Goal: Task Accomplishment & Management: Complete application form

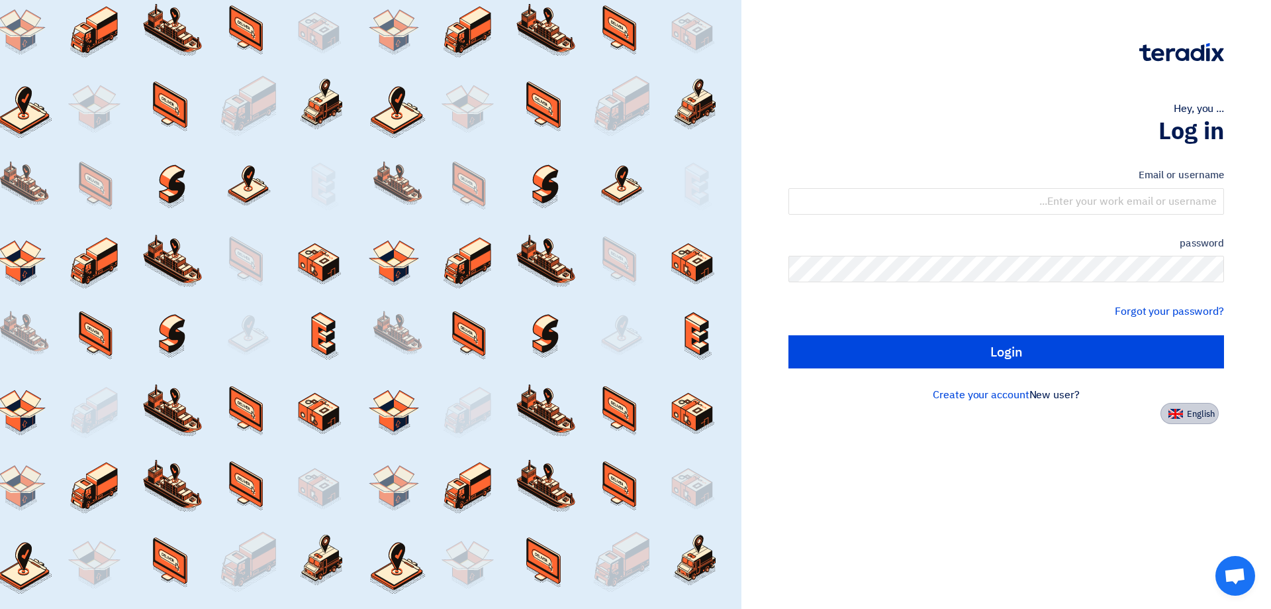
click at [1204, 416] on font "English" at bounding box center [1201, 413] width 28 height 13
type input "Sign in"
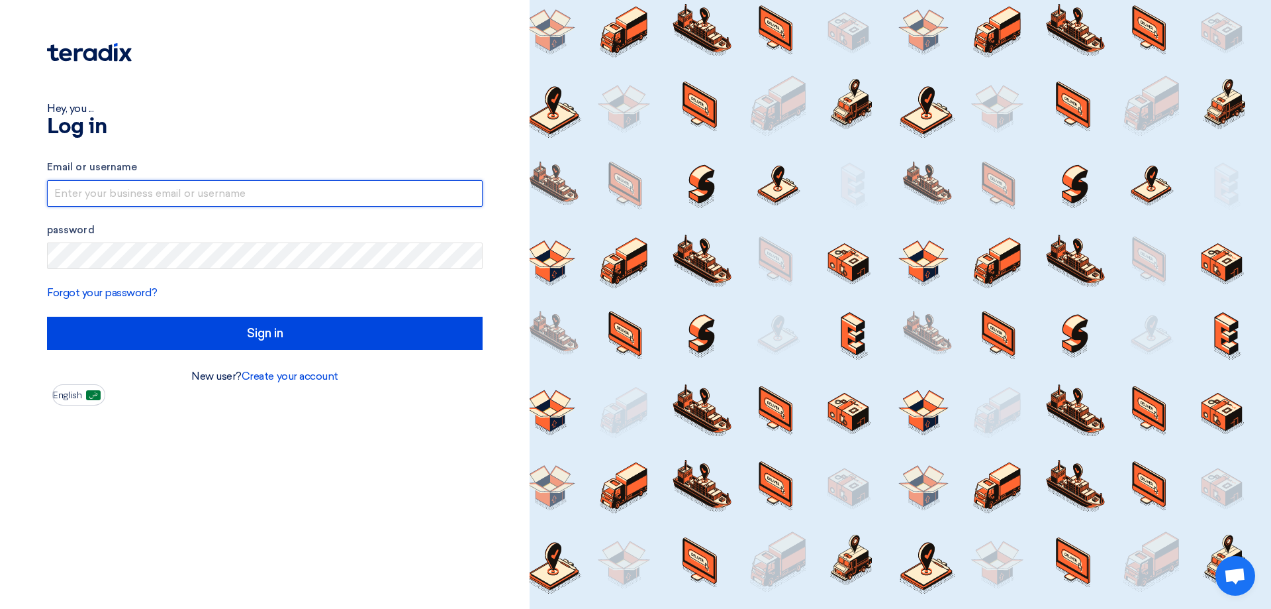
click at [271, 193] on input "text" at bounding box center [265, 193] width 436 height 26
click at [160, 191] on input "text" at bounding box center [265, 193] width 436 height 26
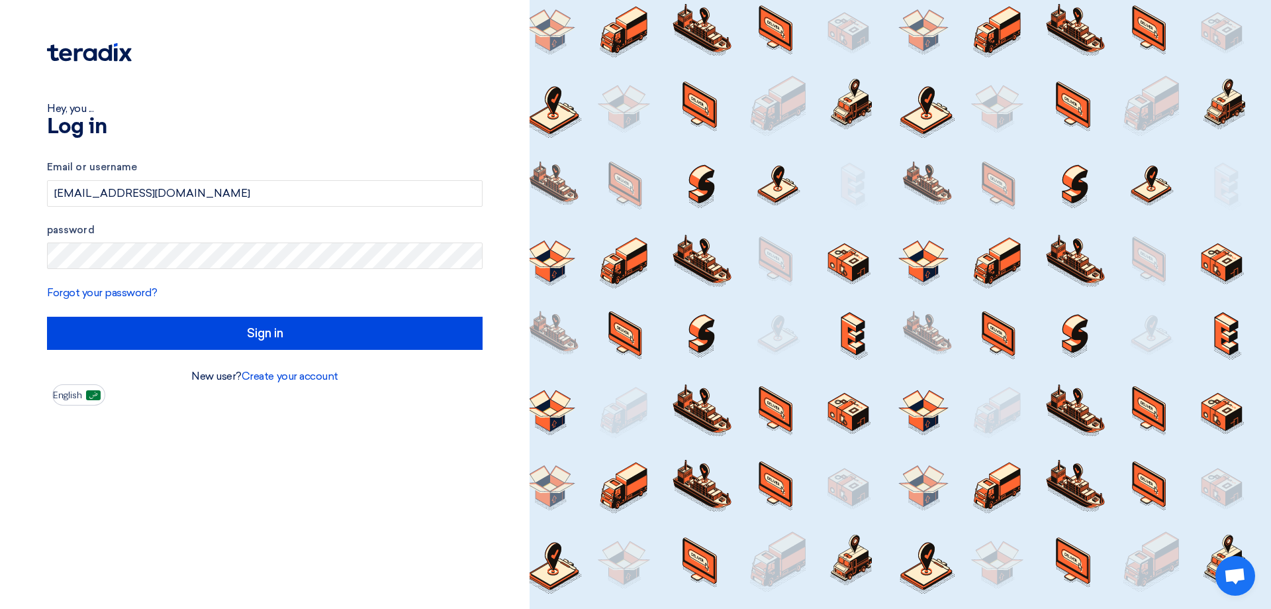
click at [265, 484] on div "Hey, you ... Log in Email or username [EMAIL_ADDRESS][DOMAIN_NAME] password For…" at bounding box center [265, 304] width 530 height 609
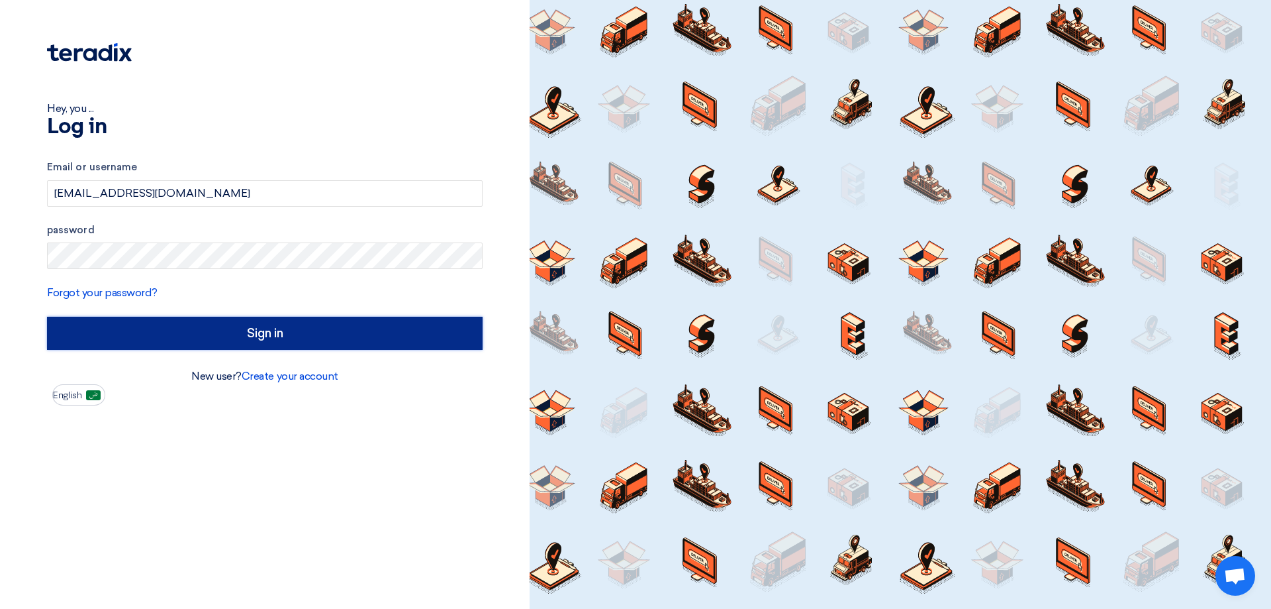
click at [270, 342] on input "Sign in" at bounding box center [265, 333] width 436 height 33
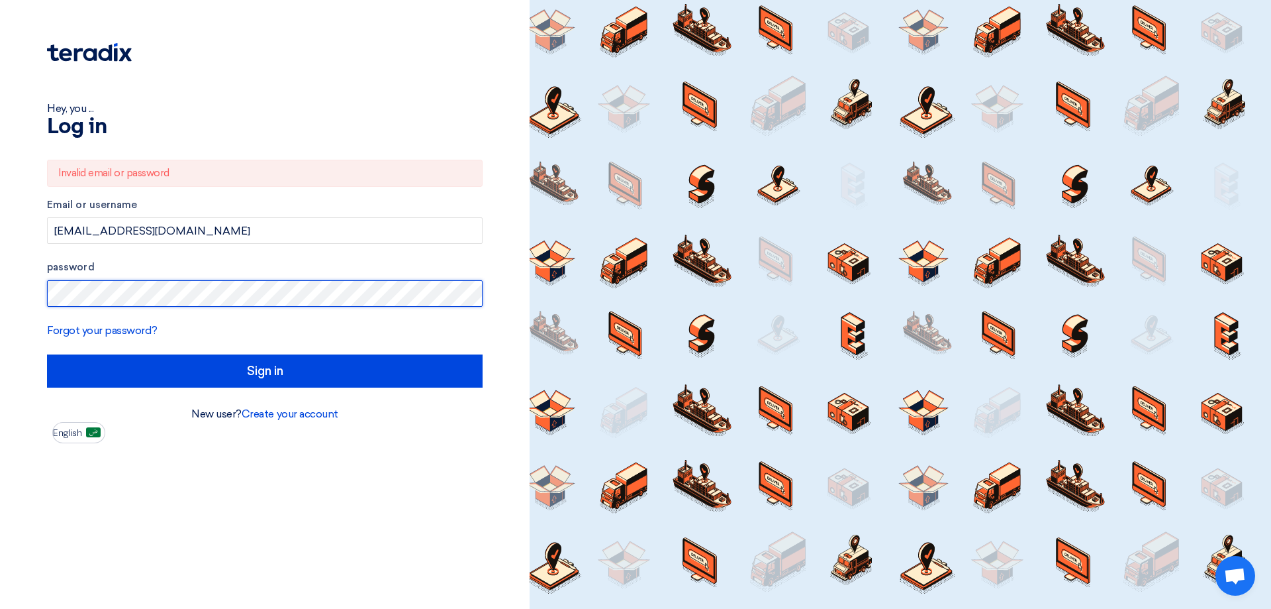
click at [11, 273] on div "Hey, you ... Log in Invalid email or password Email or username [EMAIL_ADDRESS]…" at bounding box center [265, 221] width 510 height 443
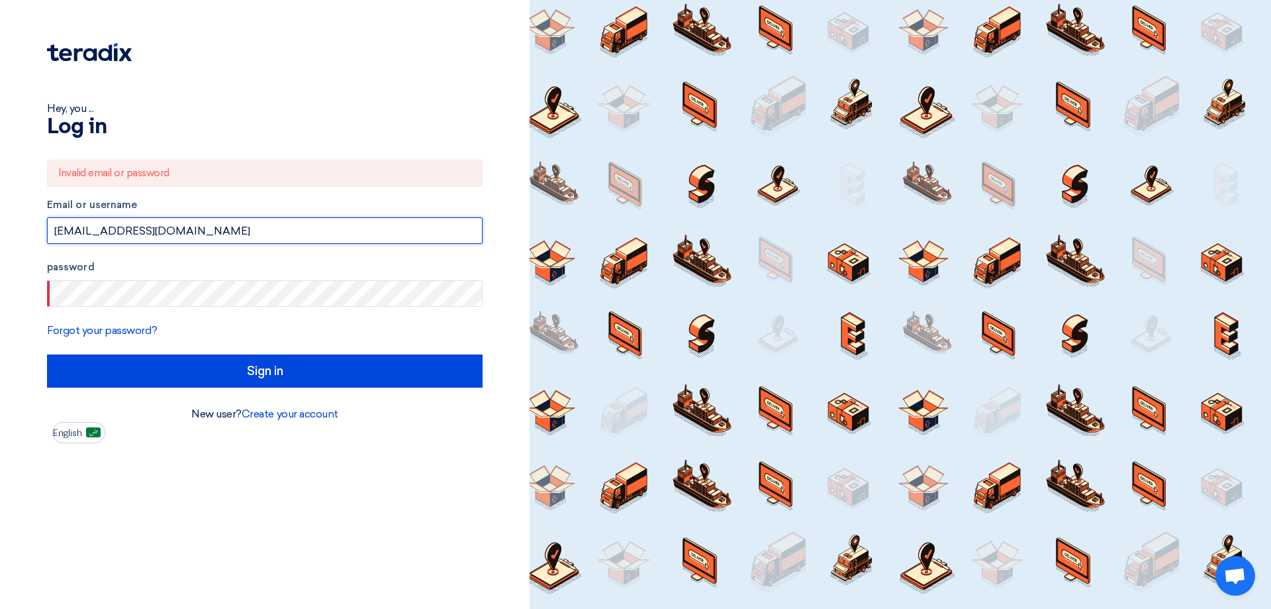
click at [242, 228] on input "[EMAIL_ADDRESS][DOMAIN_NAME]" at bounding box center [265, 230] width 436 height 26
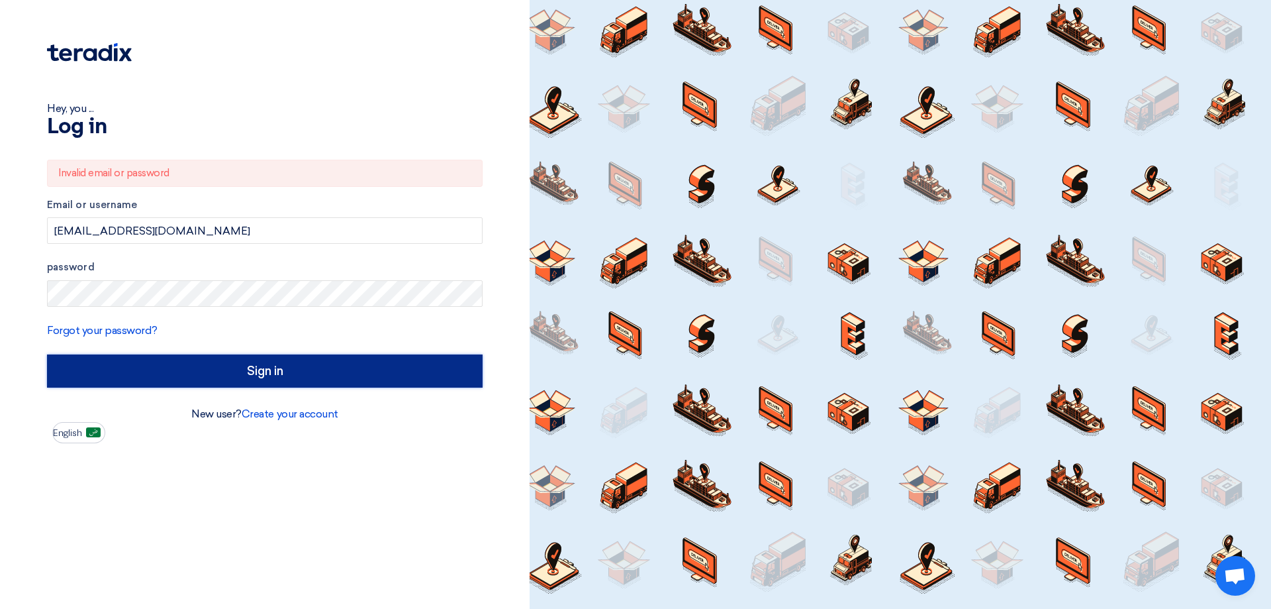
click at [232, 367] on input "Sign in" at bounding box center [265, 370] width 436 height 33
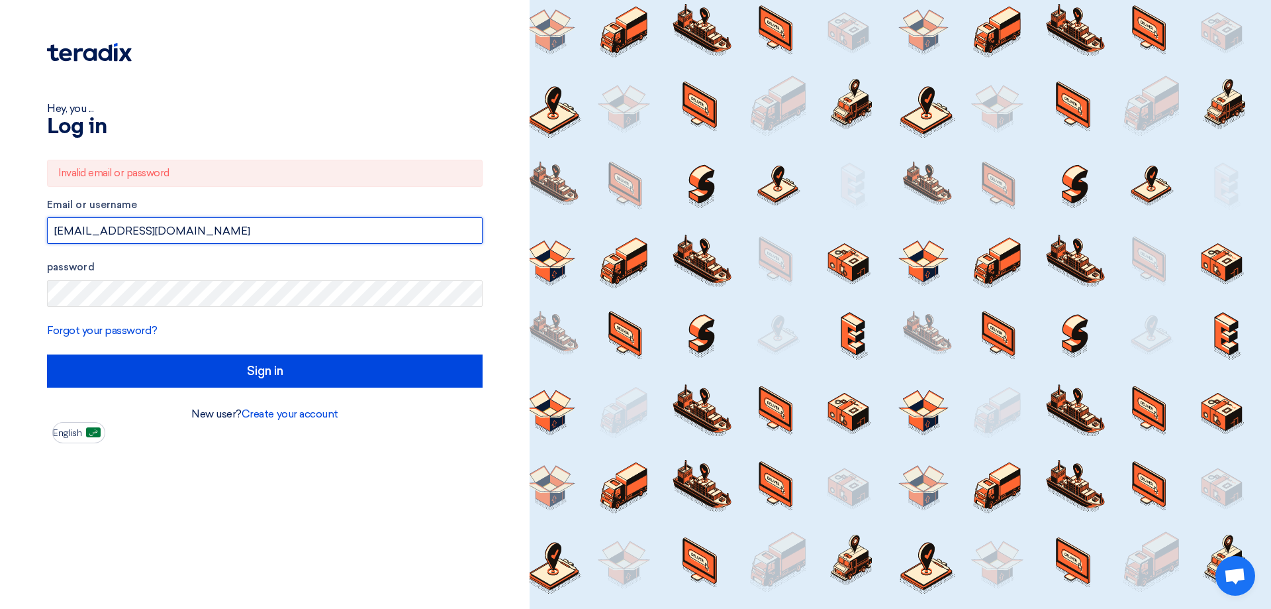
click at [76, 228] on input "[EMAIL_ADDRESS][DOMAIN_NAME]" at bounding box center [265, 230] width 436 height 26
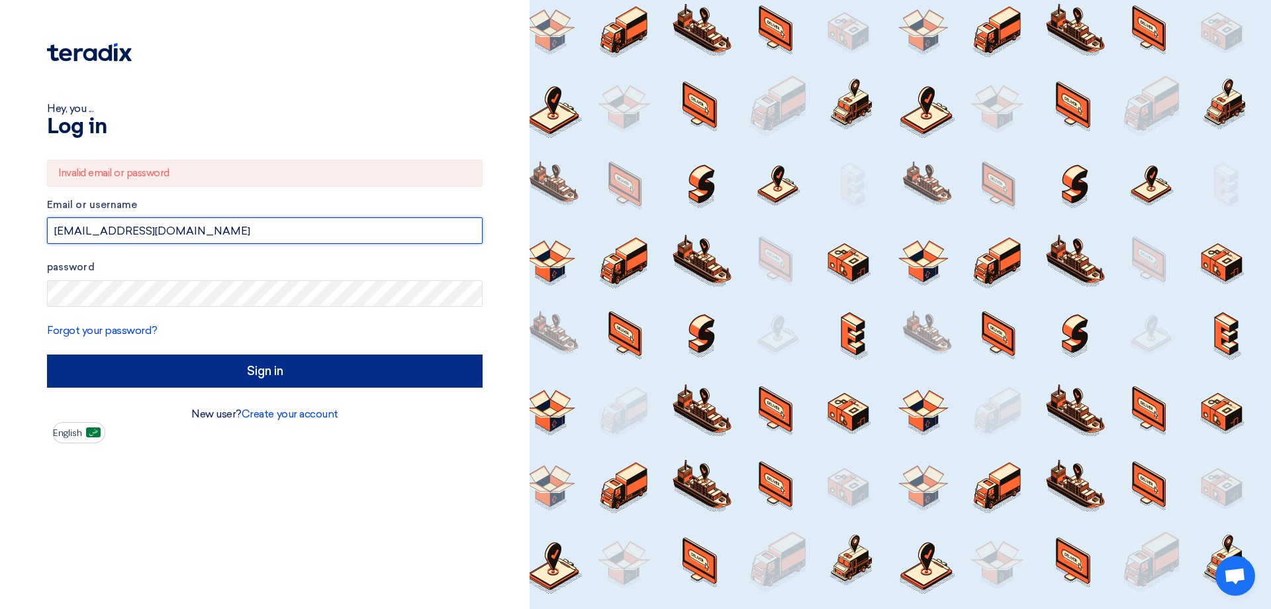
type input "[EMAIL_ADDRESS][DOMAIN_NAME]"
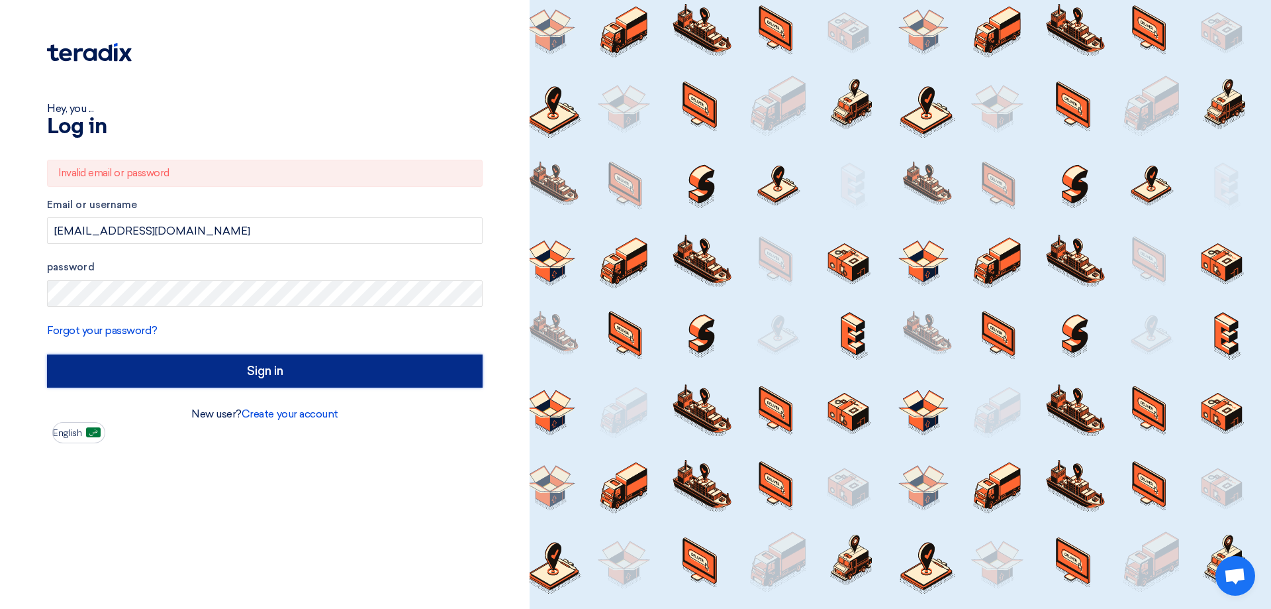
click at [174, 375] on input "Sign in" at bounding box center [265, 370] width 436 height 33
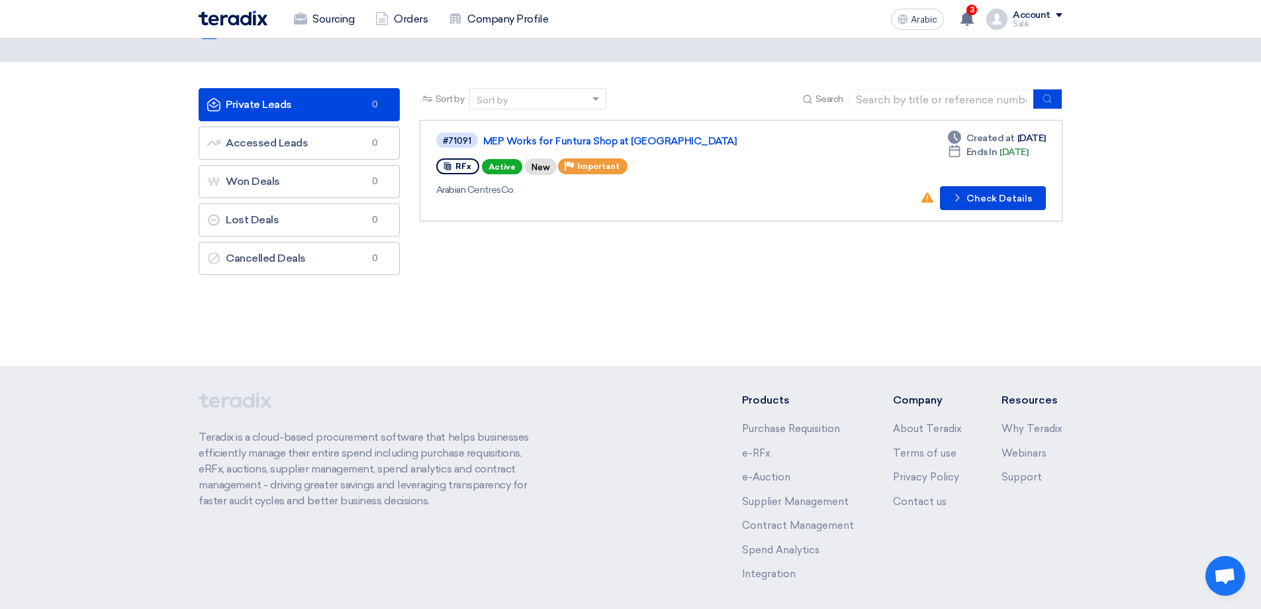
scroll to position [66, 0]
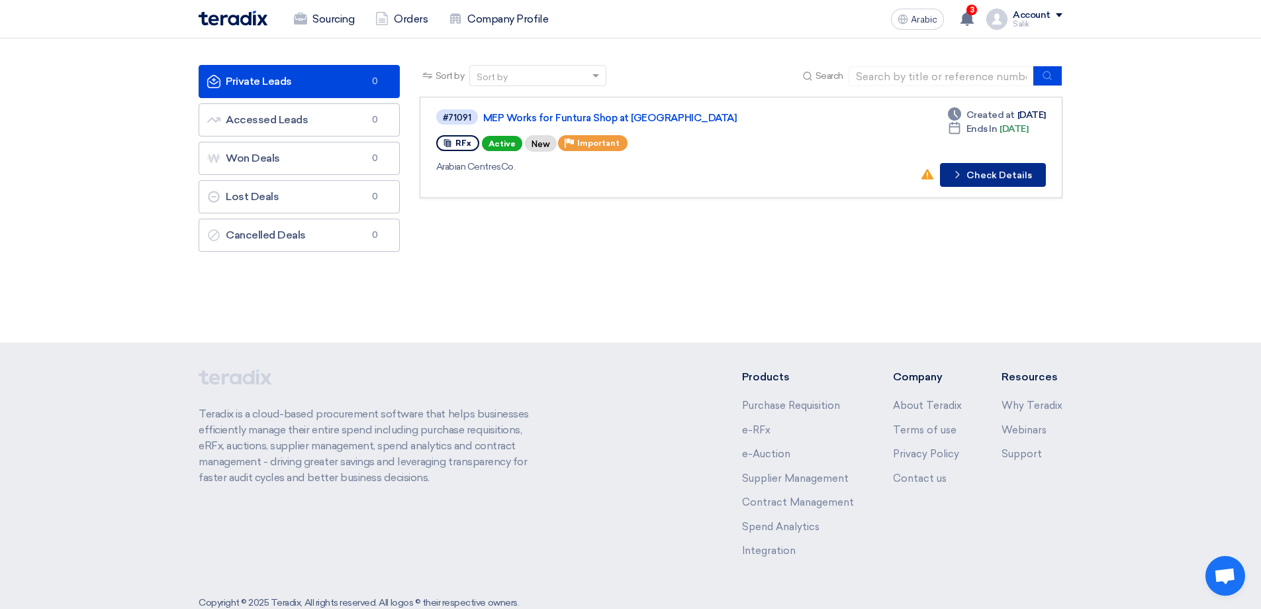
click at [1010, 177] on font "Check Details" at bounding box center [1000, 175] width 66 height 11
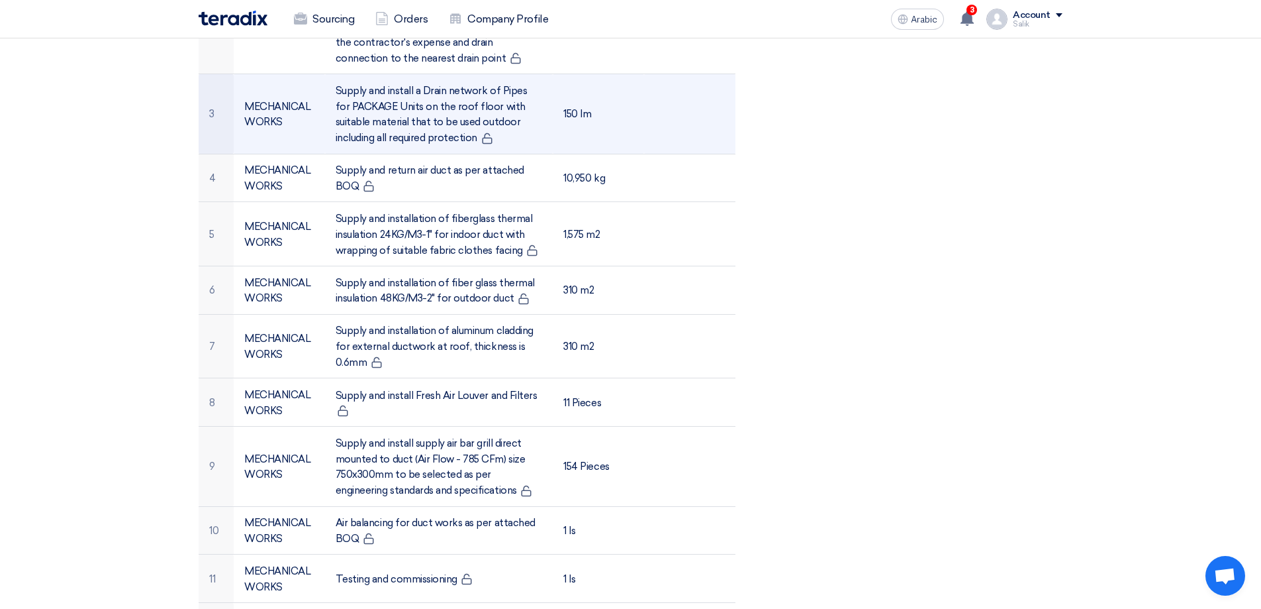
scroll to position [728, 0]
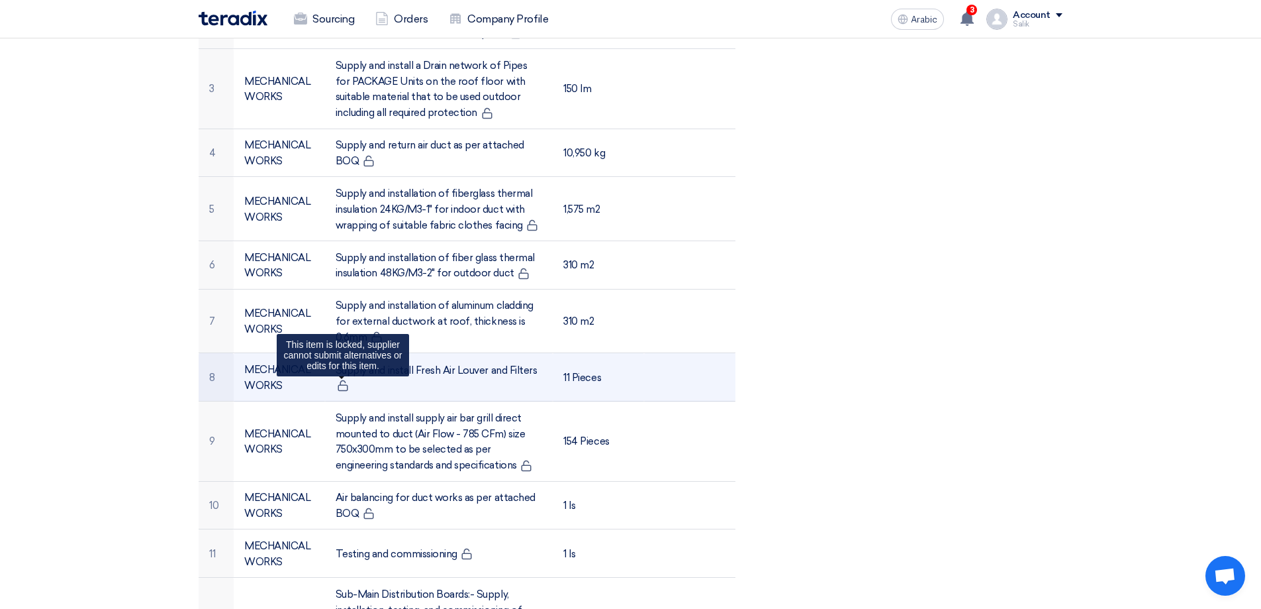
click at [348, 379] on use at bounding box center [343, 384] width 10 height 11
click at [346, 379] on icon at bounding box center [343, 385] width 12 height 12
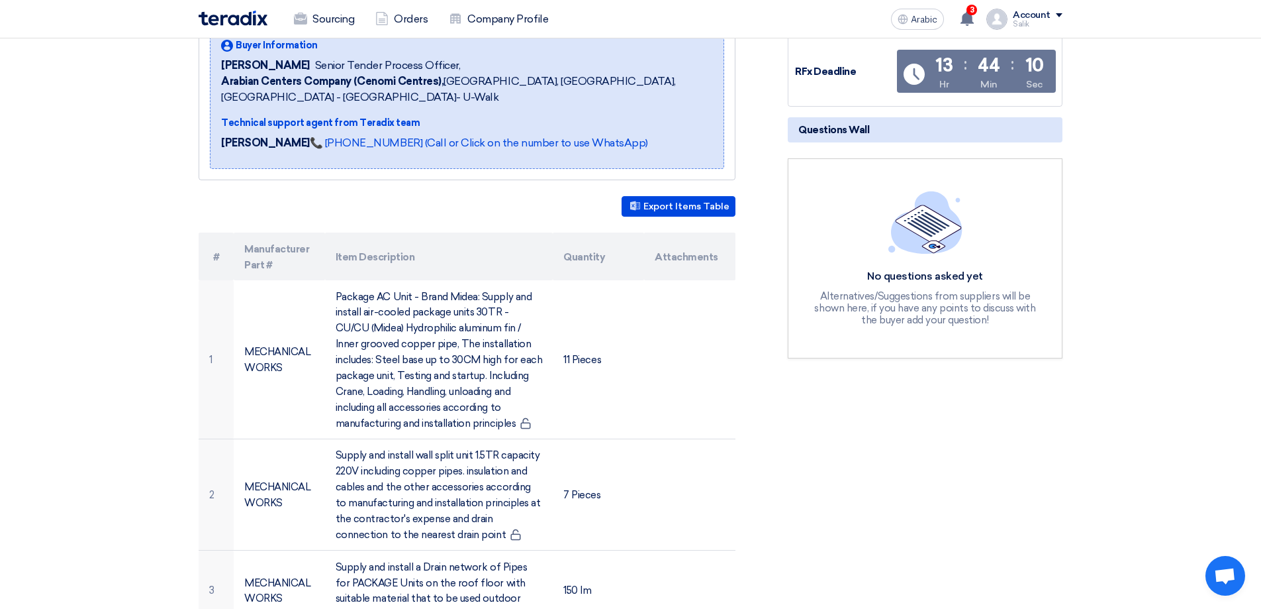
scroll to position [183, 0]
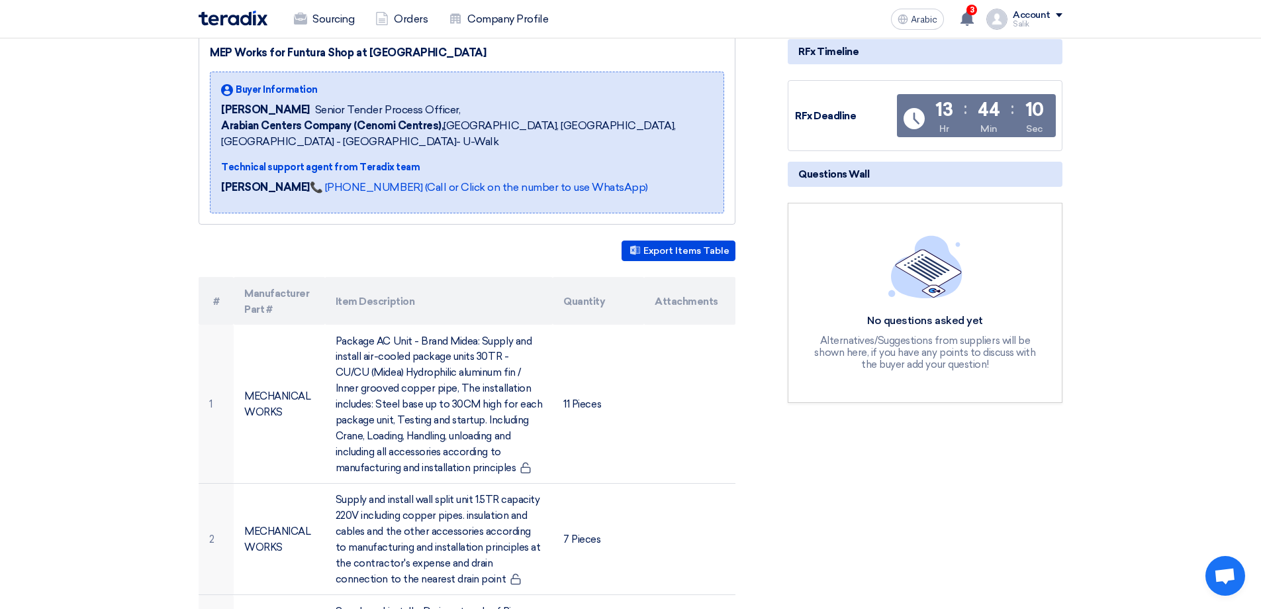
drag, startPoint x: 577, startPoint y: 227, endPoint x: 248, endPoint y: 299, distance: 336.8
click at [417, 240] on div "Export Items Table" at bounding box center [467, 250] width 537 height 21
click at [646, 246] on font "Export Items Table" at bounding box center [687, 251] width 86 height 11
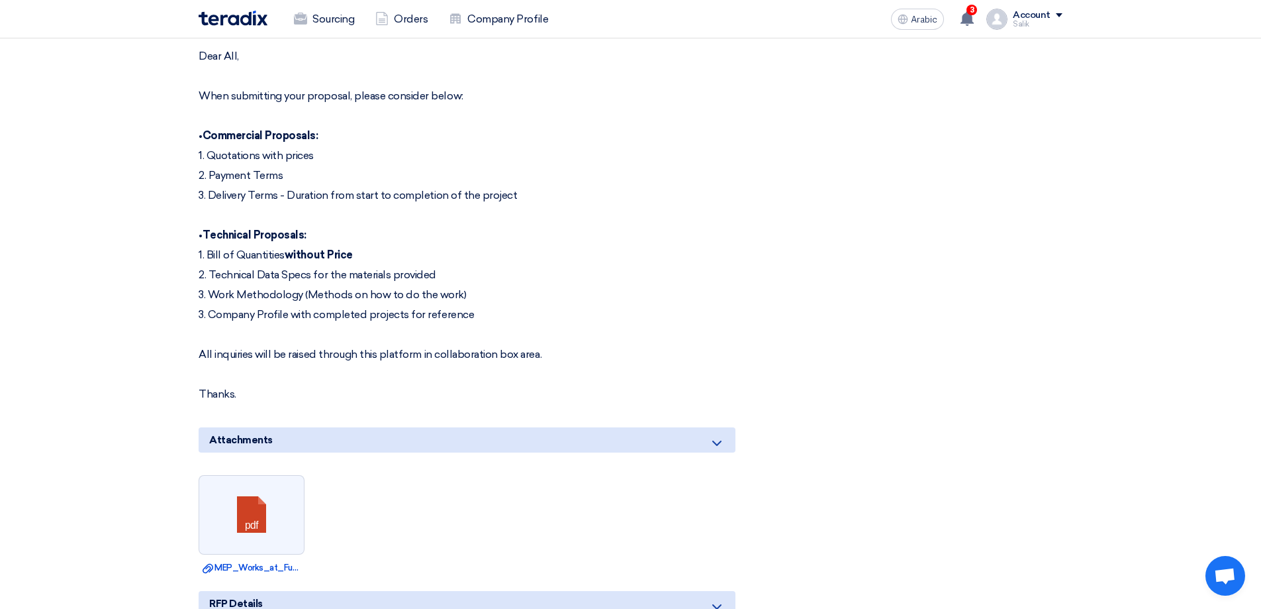
scroll to position [2363, 0]
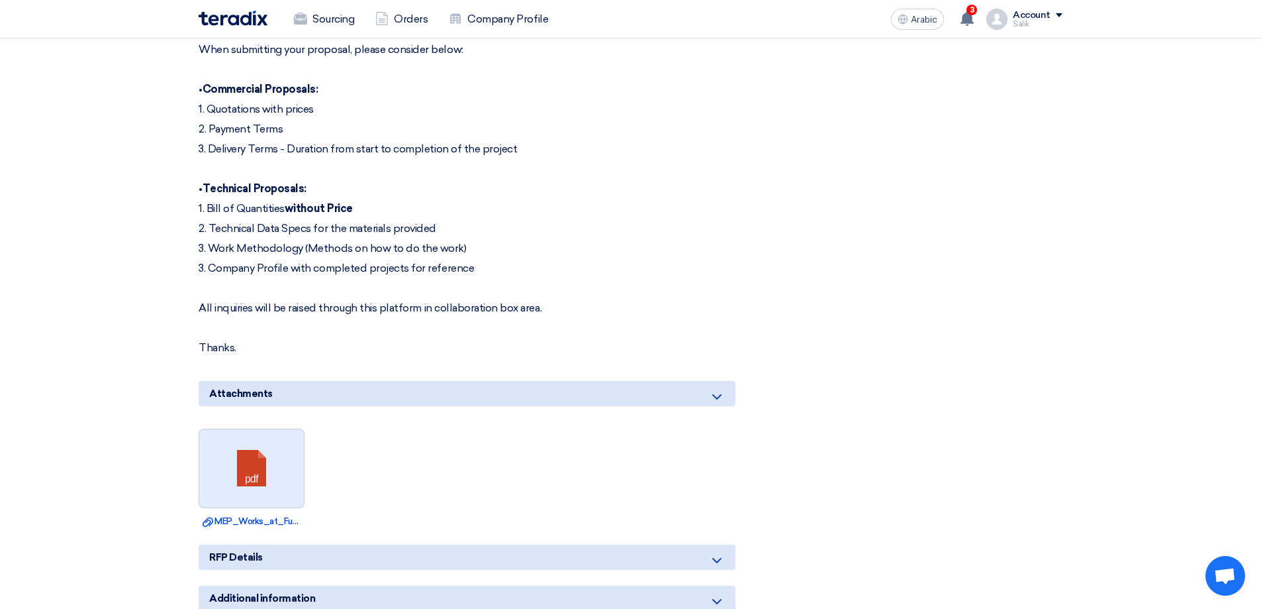
click at [294, 429] on link at bounding box center [252, 468] width 106 height 79
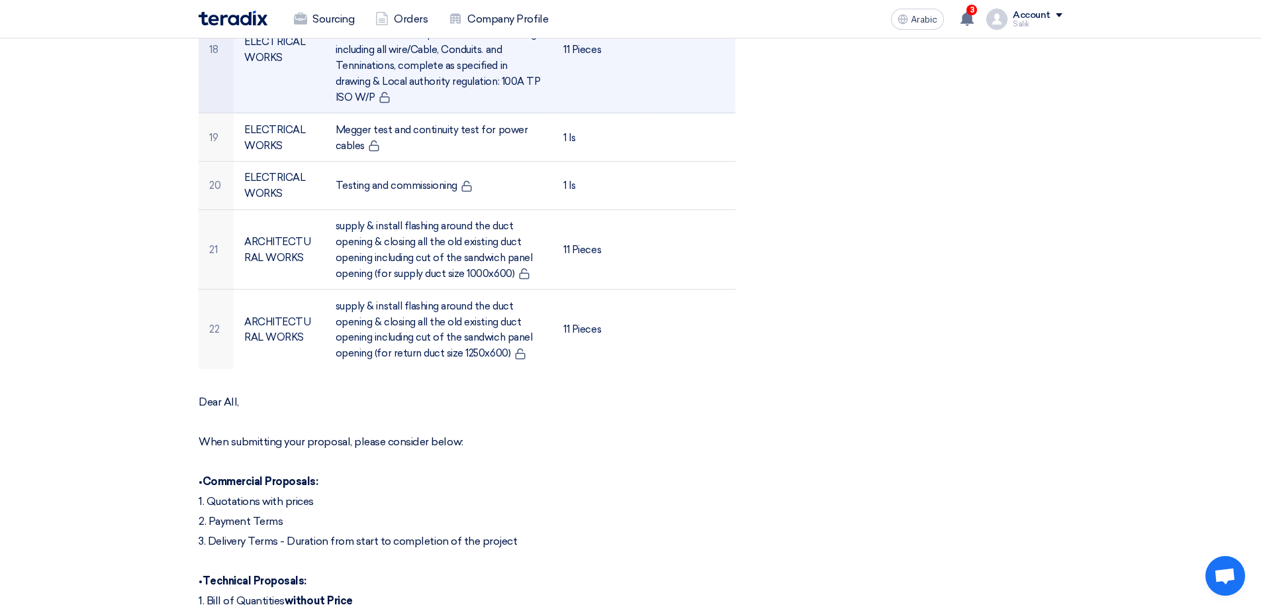
scroll to position [1965, 0]
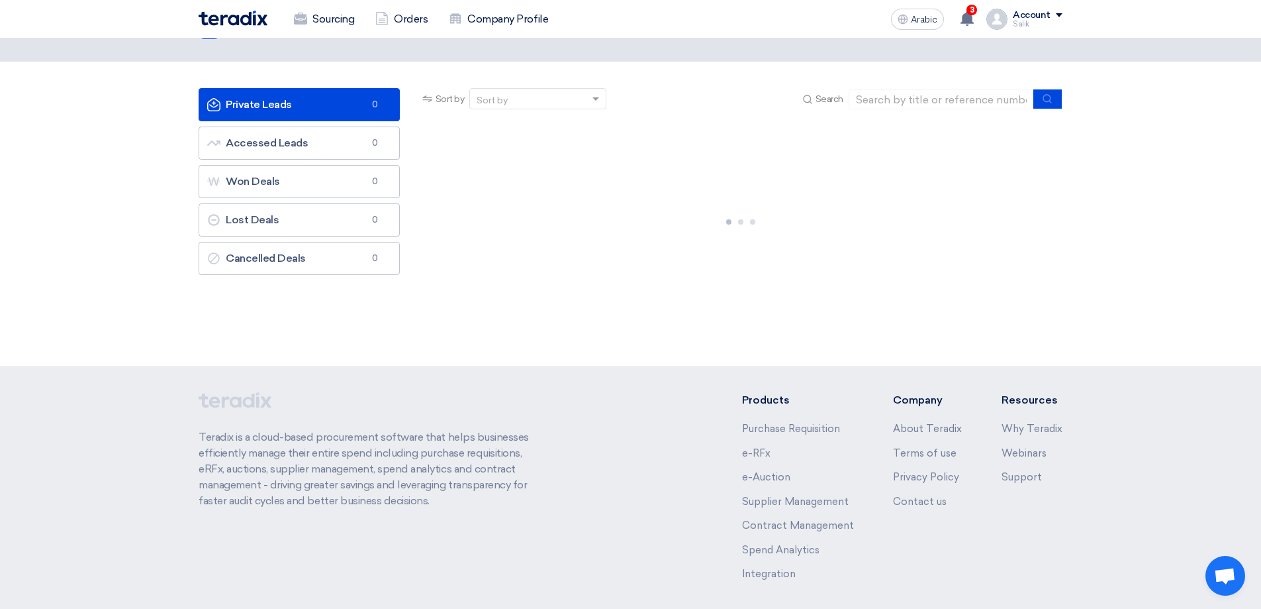
scroll to position [66, 0]
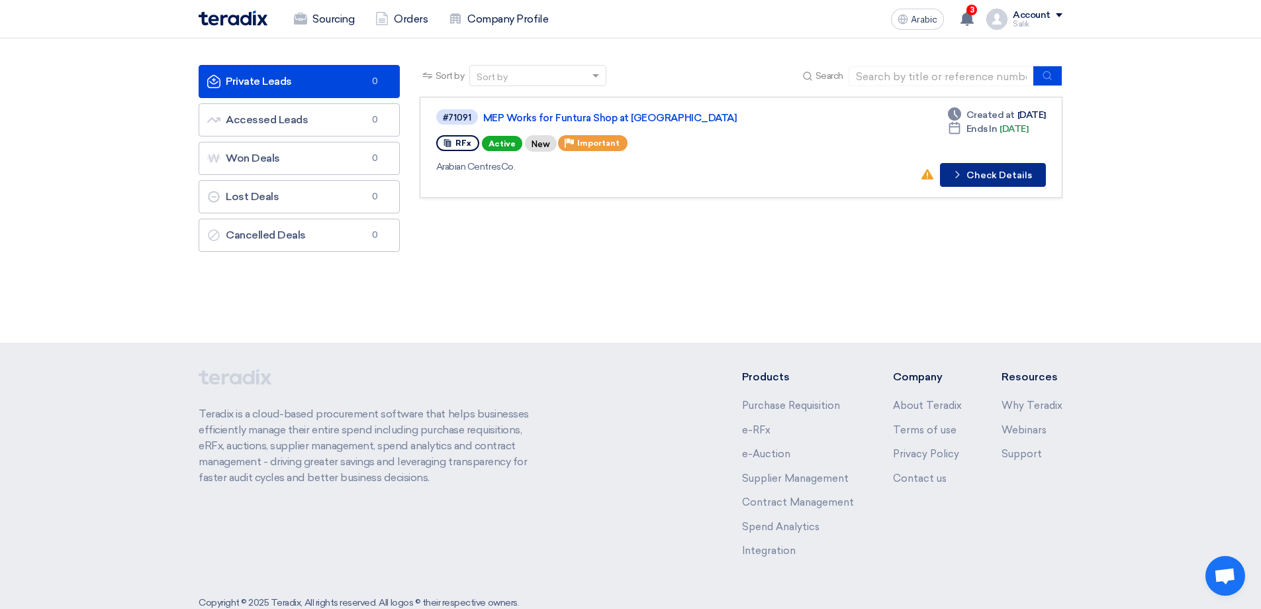
click at [1010, 172] on font "Check Details" at bounding box center [1000, 175] width 66 height 11
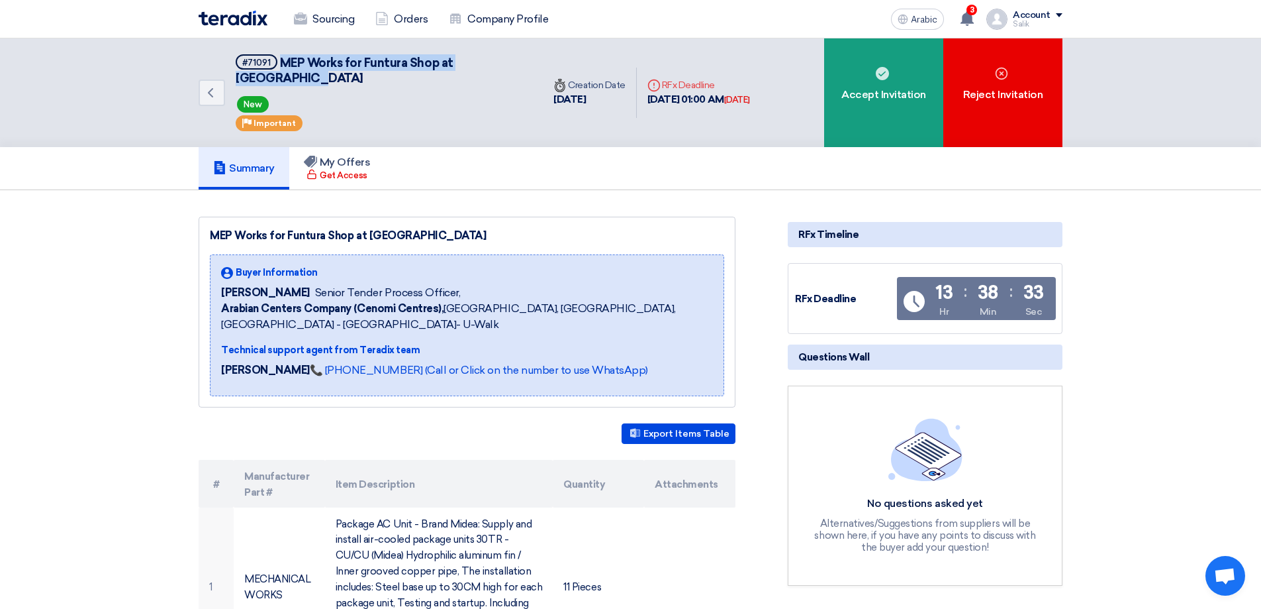
drag, startPoint x: 280, startPoint y: 62, endPoint x: 532, endPoint y: 64, distance: 251.6
click at [532, 64] on div "Back #71091 MEP Works for Funtura Shop at [GEOGRAPHIC_DATA] New Priority Import…" at bounding box center [371, 92] width 344 height 109
copy font "MEP Works for Funtura Shop at [GEOGRAPHIC_DATA]"
click at [573, 266] on div "Buyer Information" at bounding box center [467, 273] width 492 height 14
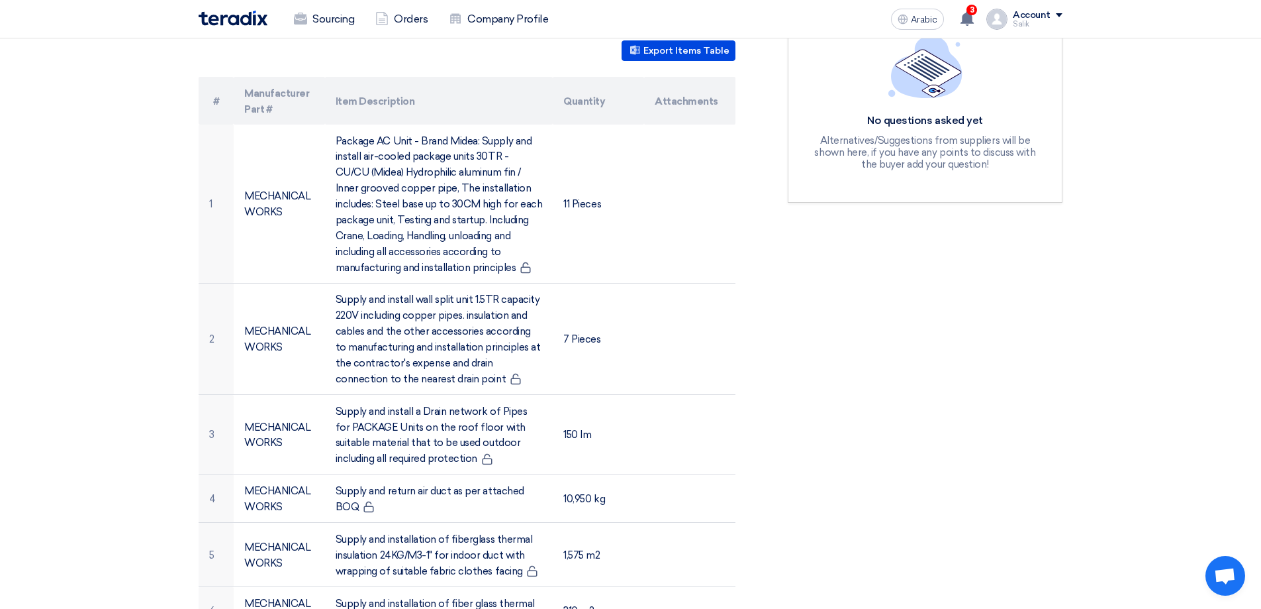
scroll to position [391, 0]
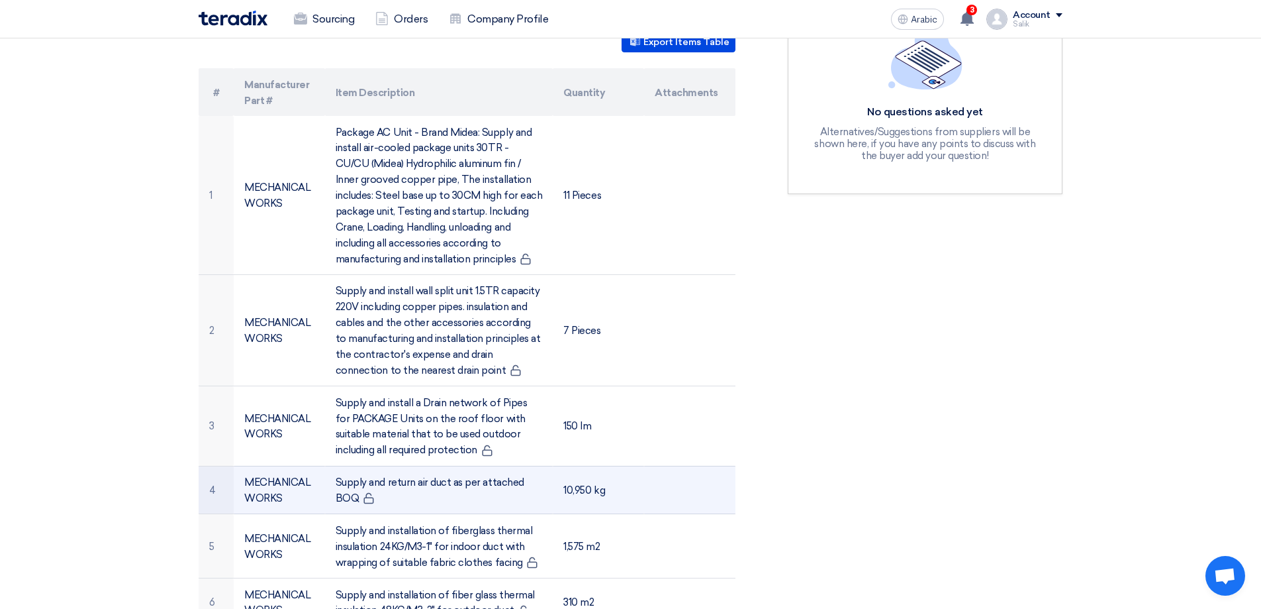
click at [735, 466] on td at bounding box center [689, 490] width 91 height 48
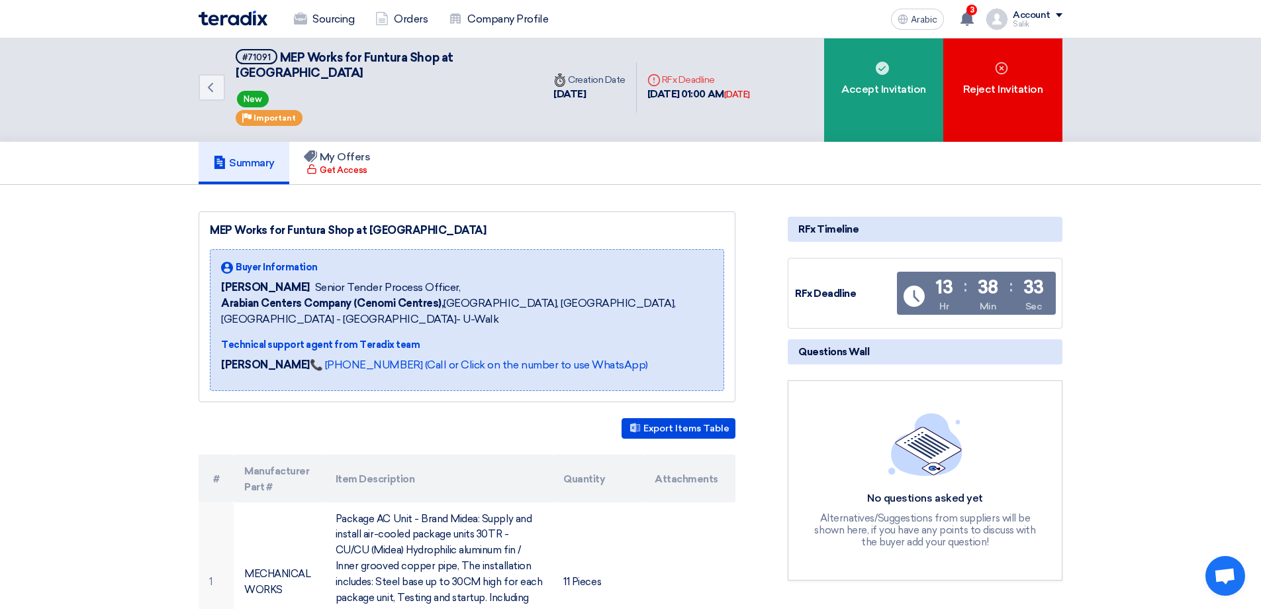
scroll to position [0, 0]
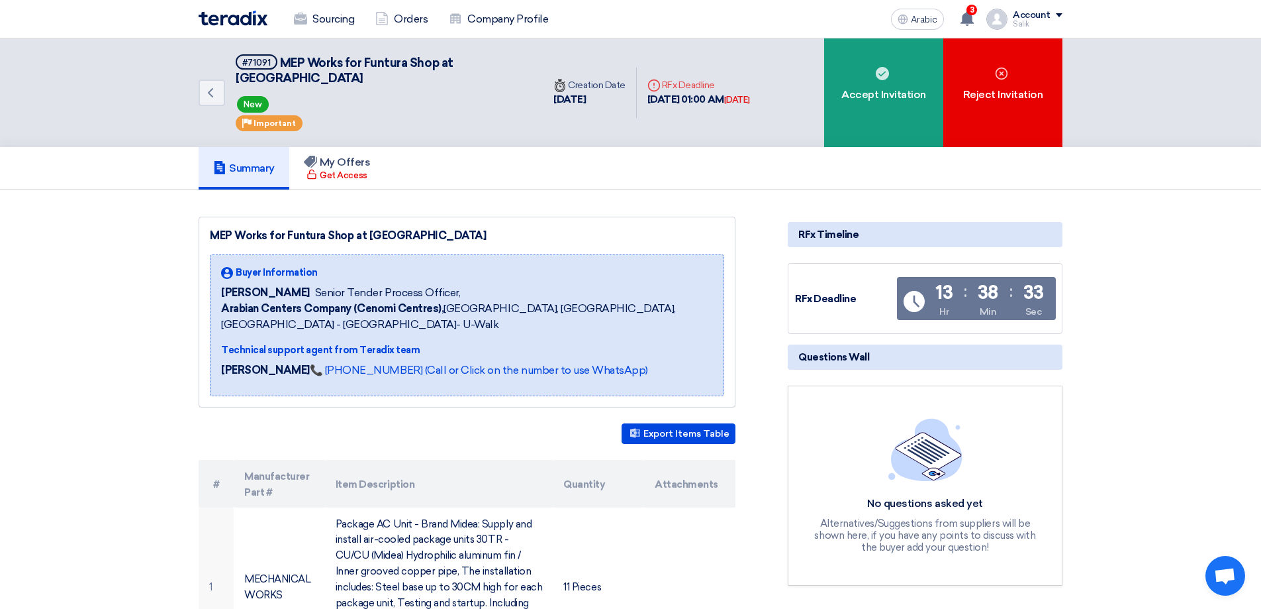
drag, startPoint x: 651, startPoint y: 92, endPoint x: 751, endPoint y: 93, distance: 100.0
click at [724, 93] on font "[DATE] 01:00 AM" at bounding box center [686, 99] width 77 height 12
drag, startPoint x: 683, startPoint y: 78, endPoint x: 736, endPoint y: 81, distance: 52.4
click at [736, 81] on div "Deadline RFx Deadline" at bounding box center [699, 85] width 103 height 14
copy font "Deadline"
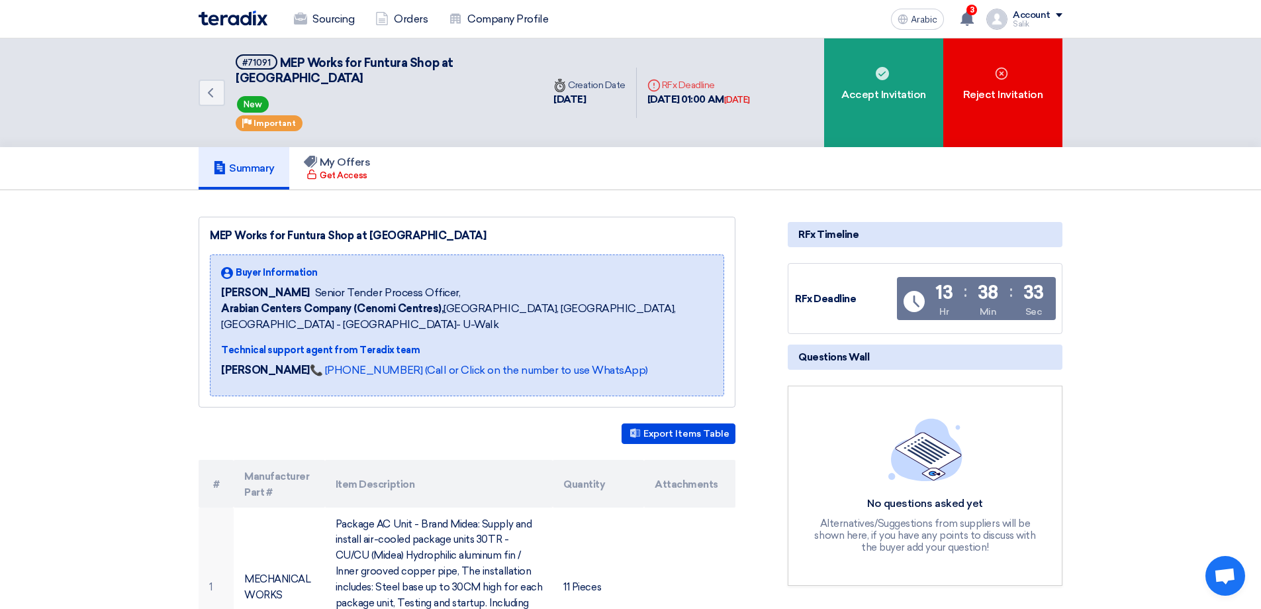
drag, startPoint x: 650, startPoint y: 88, endPoint x: 753, endPoint y: 91, distance: 103.3
click at [750, 92] on div "[DATE] 01:00 AM [DATE]" at bounding box center [699, 99] width 103 height 15
copy font "[DATE] 01:00 AM"
click at [1056, 13] on span at bounding box center [1059, 15] width 7 height 4
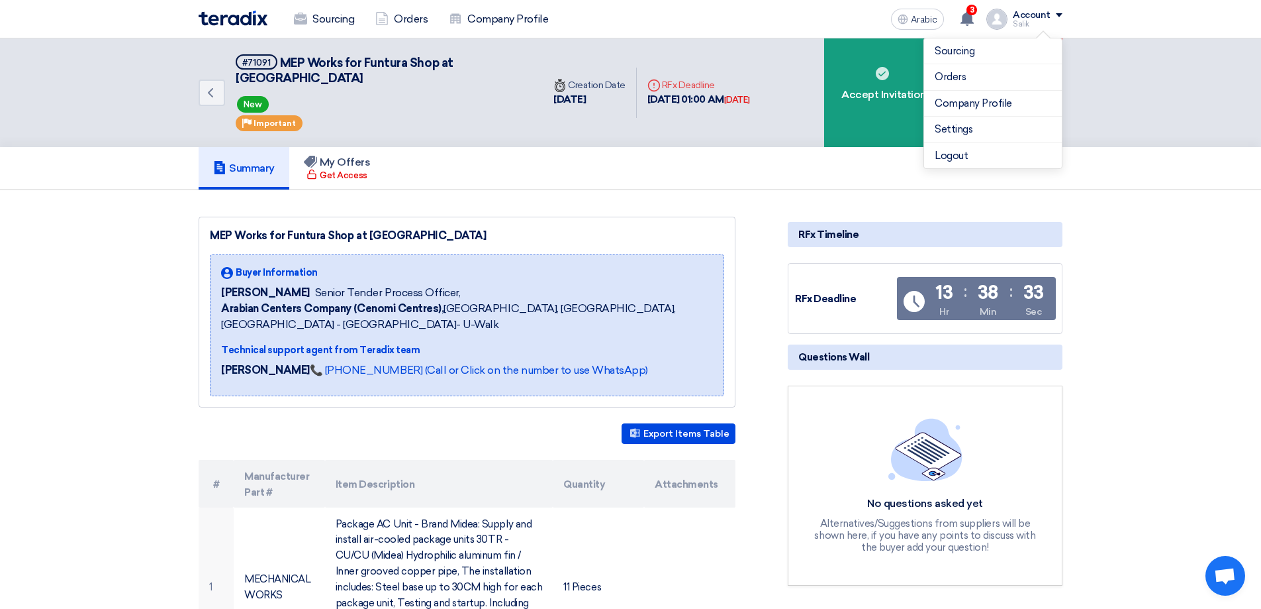
click at [1056, 13] on div "Account" at bounding box center [1038, 15] width 50 height 11
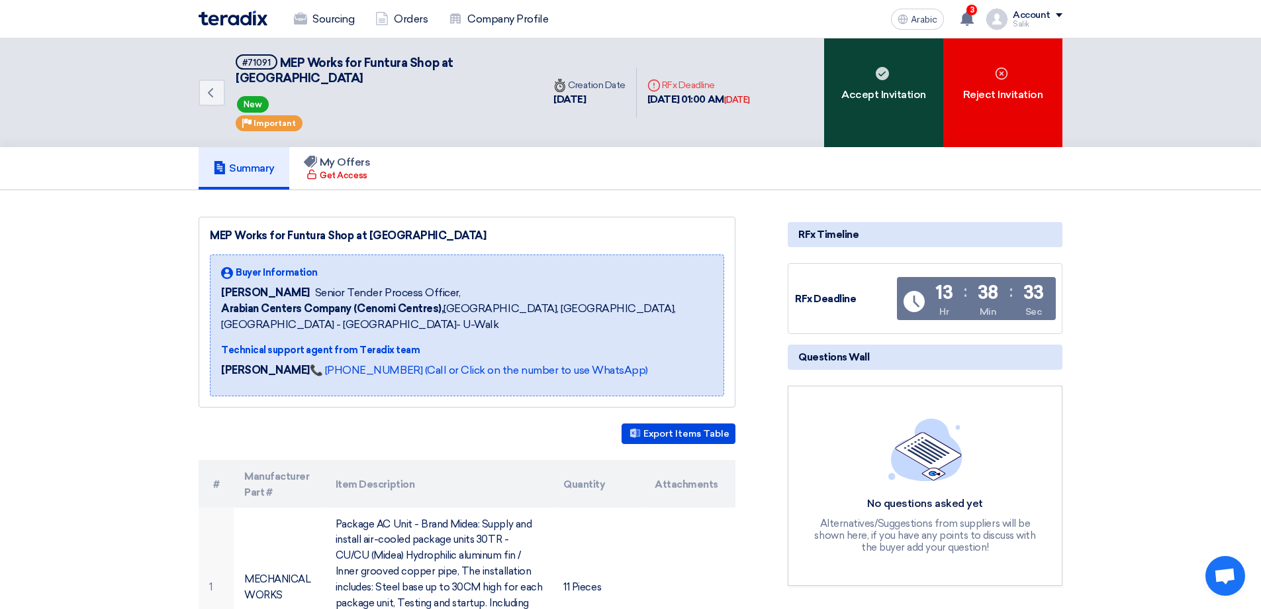
click at [894, 89] on font "Accept Invitation" at bounding box center [884, 94] width 85 height 13
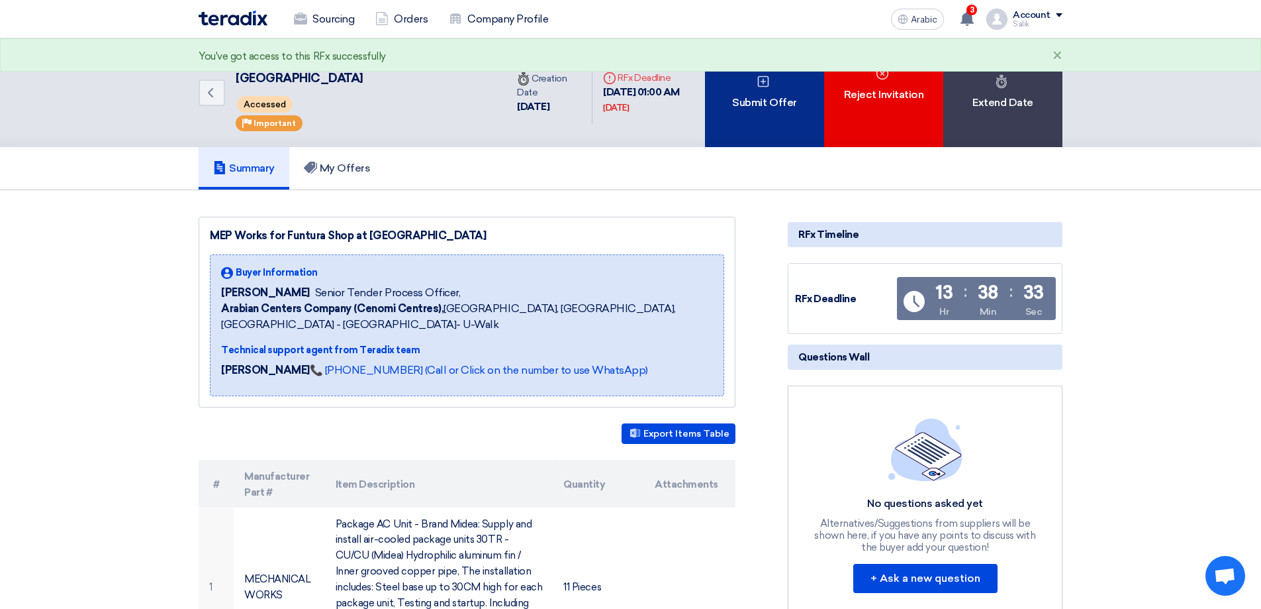
click at [790, 130] on div "Submit Offer" at bounding box center [764, 92] width 119 height 109
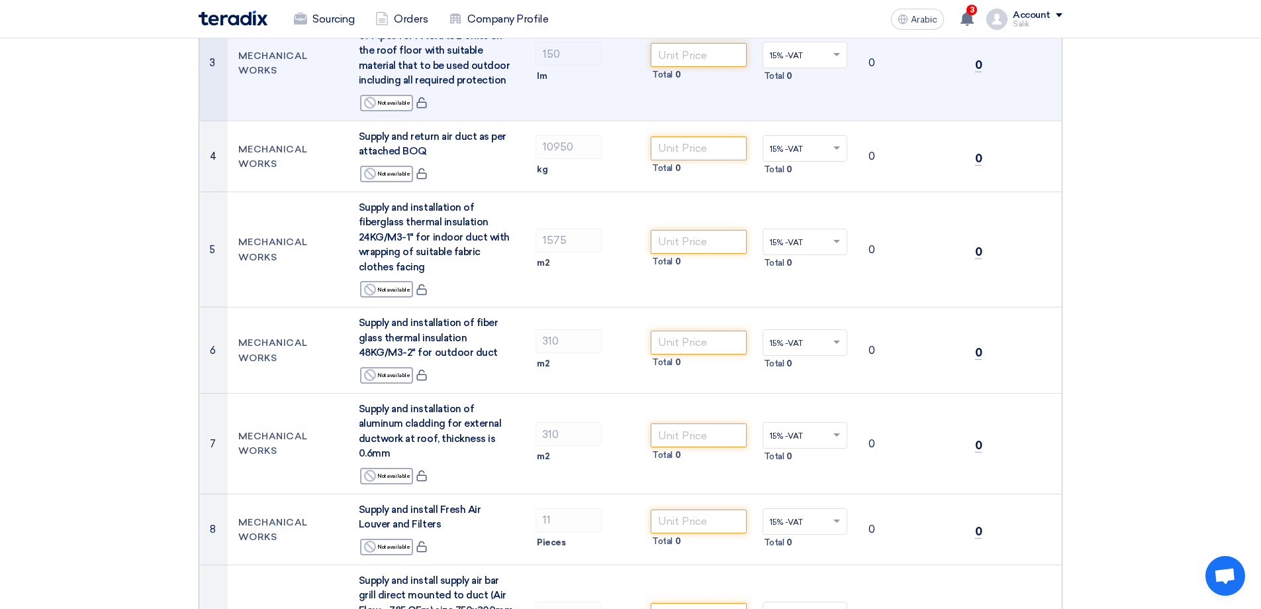
scroll to position [662, 0]
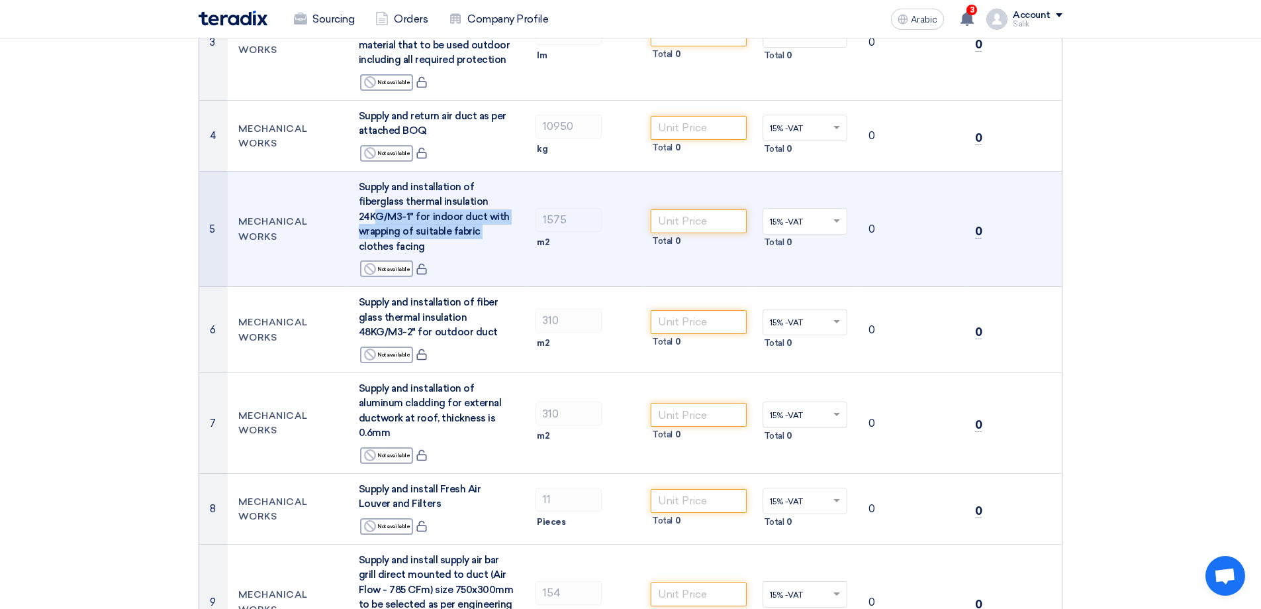
drag, startPoint x: 477, startPoint y: 225, endPoint x: 375, endPoint y: 212, distance: 102.8
click at [375, 212] on font "Supply and installation of fiberglass thermal insulation 24KG/M3-1" for indoor …" at bounding box center [434, 217] width 151 height 72
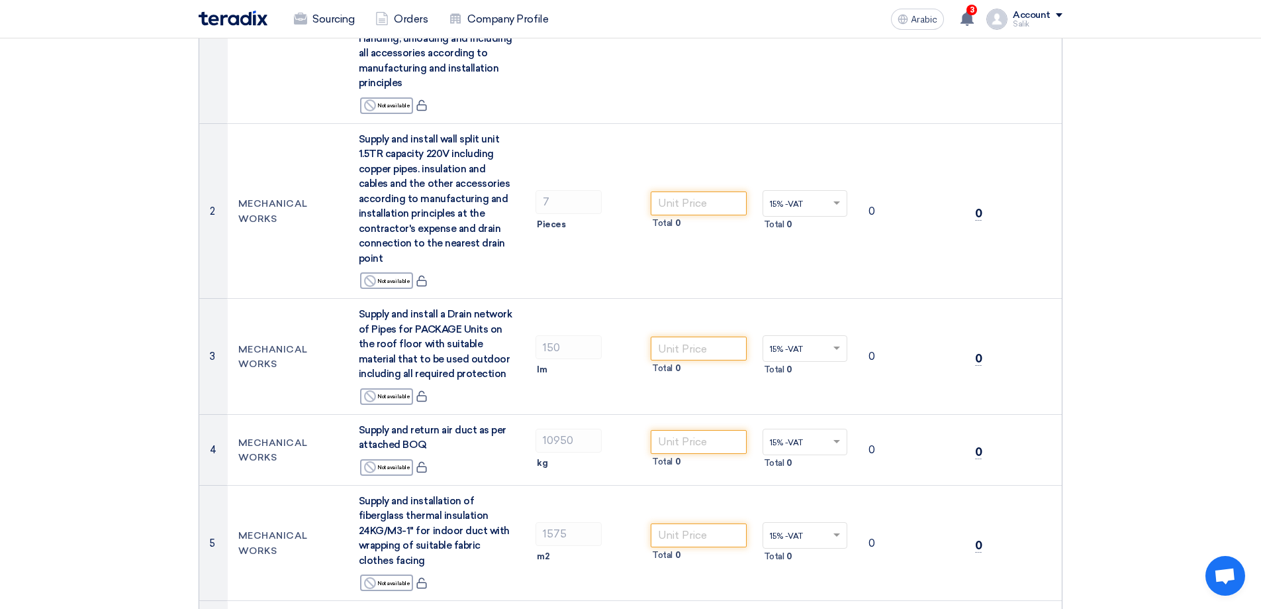
scroll to position [331, 0]
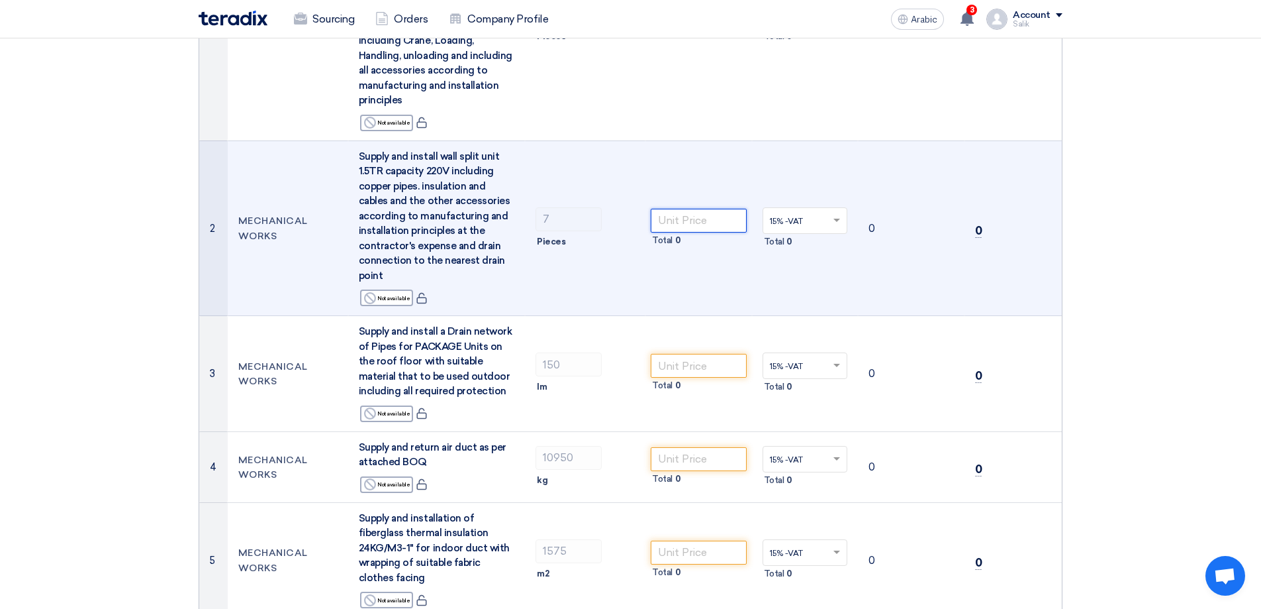
click at [720, 219] on input "number" at bounding box center [699, 221] width 96 height 24
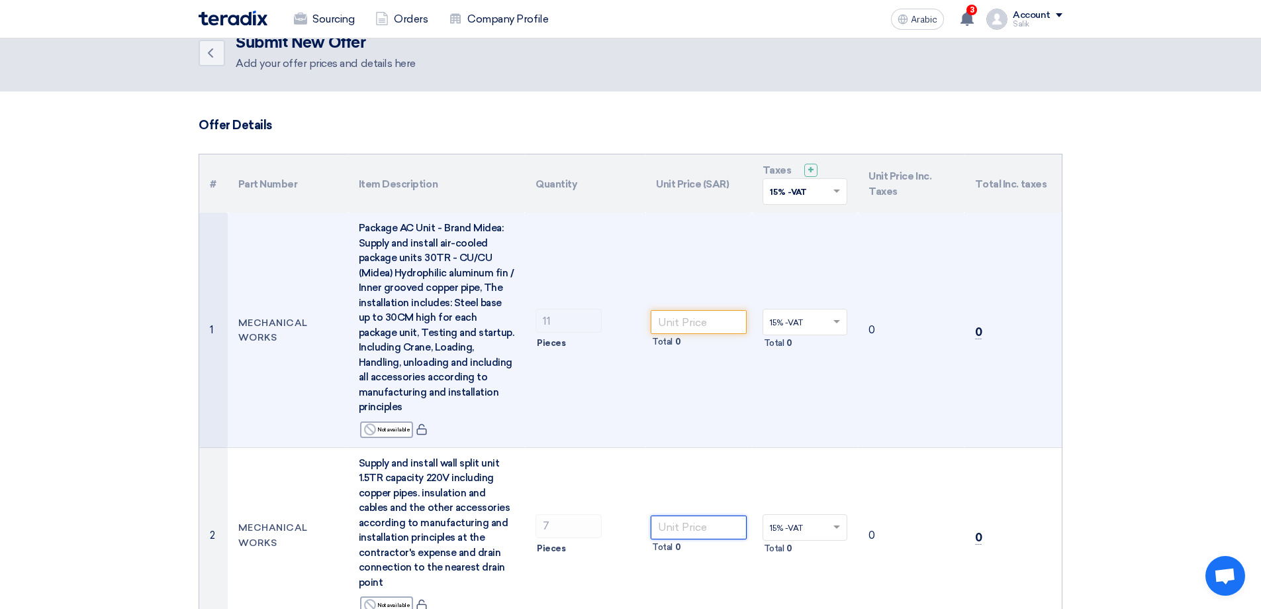
scroll to position [0, 0]
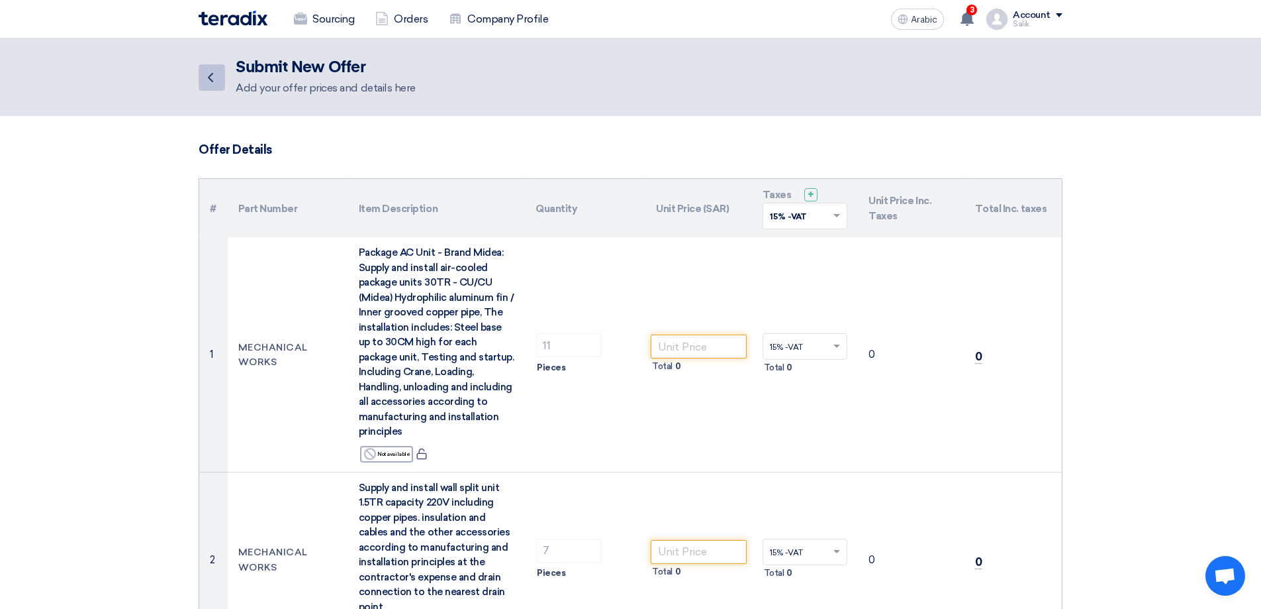
click at [214, 72] on icon "Back" at bounding box center [211, 78] width 16 height 16
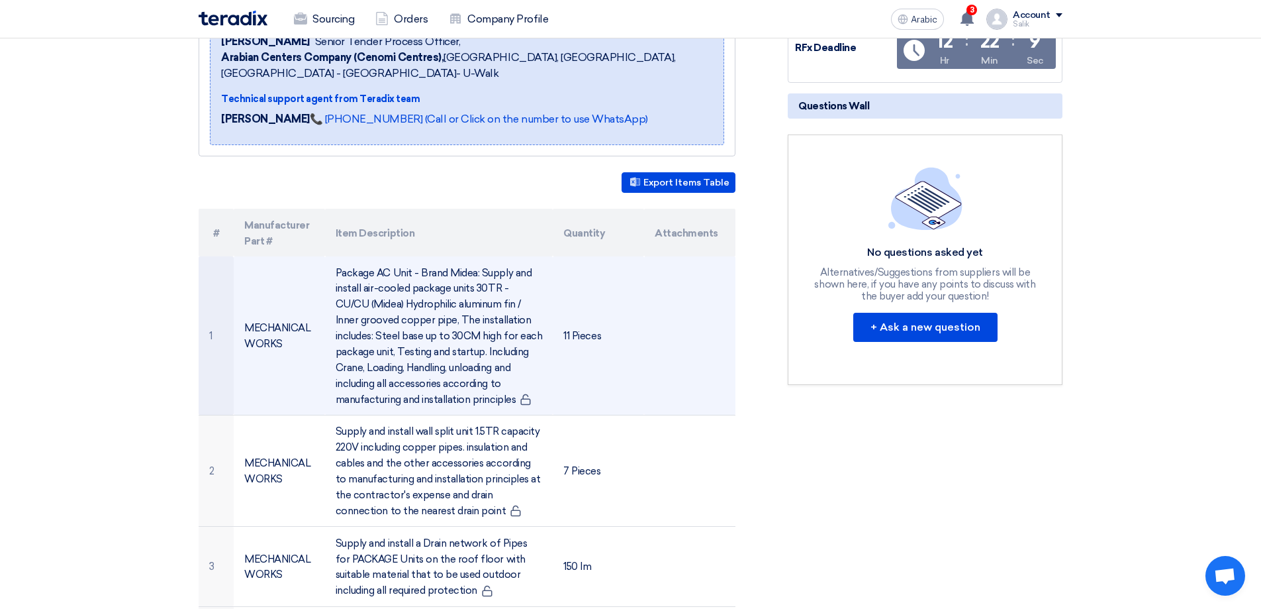
scroll to position [265, 0]
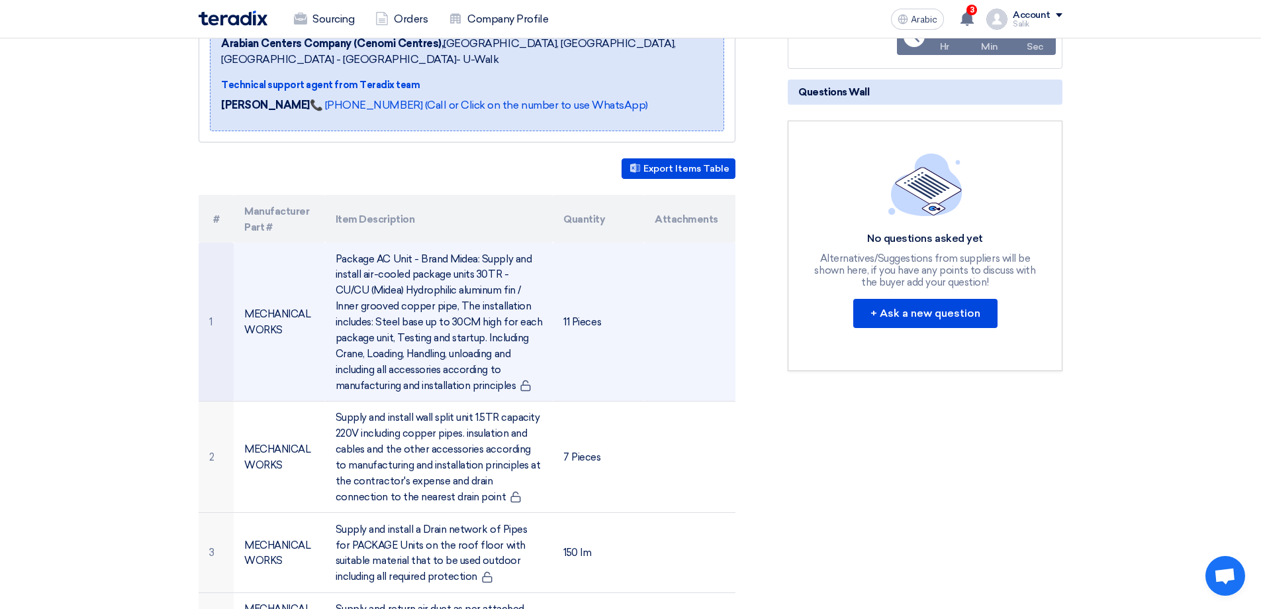
click at [610, 340] on td "11 Pieces" at bounding box center [598, 321] width 91 height 158
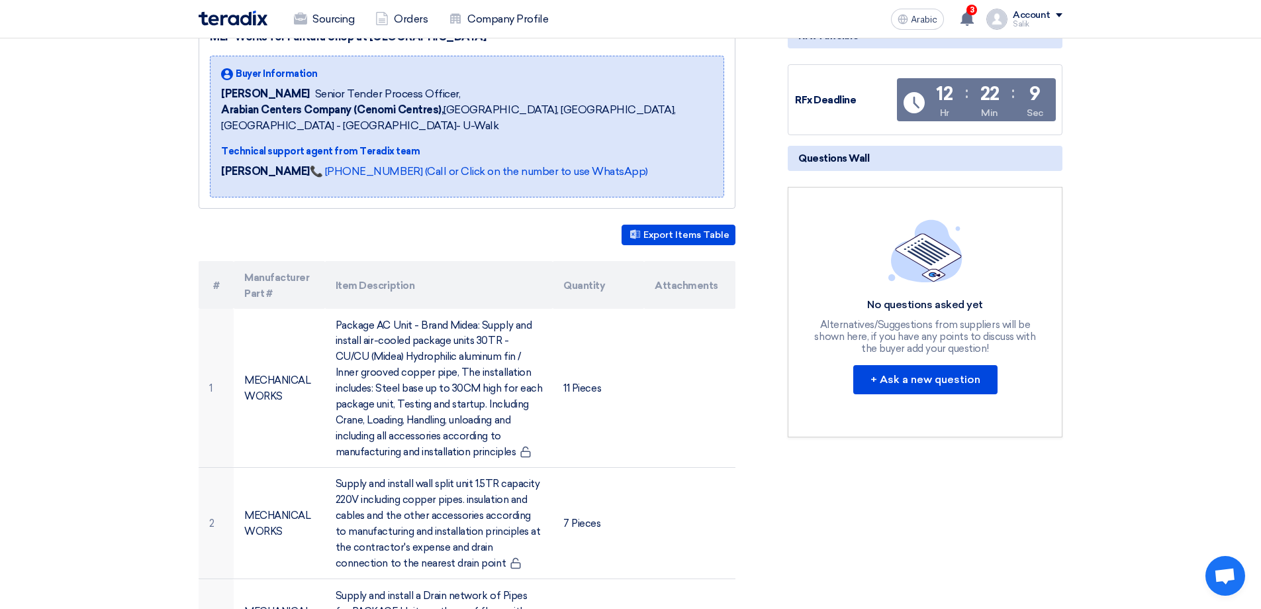
scroll to position [132, 0]
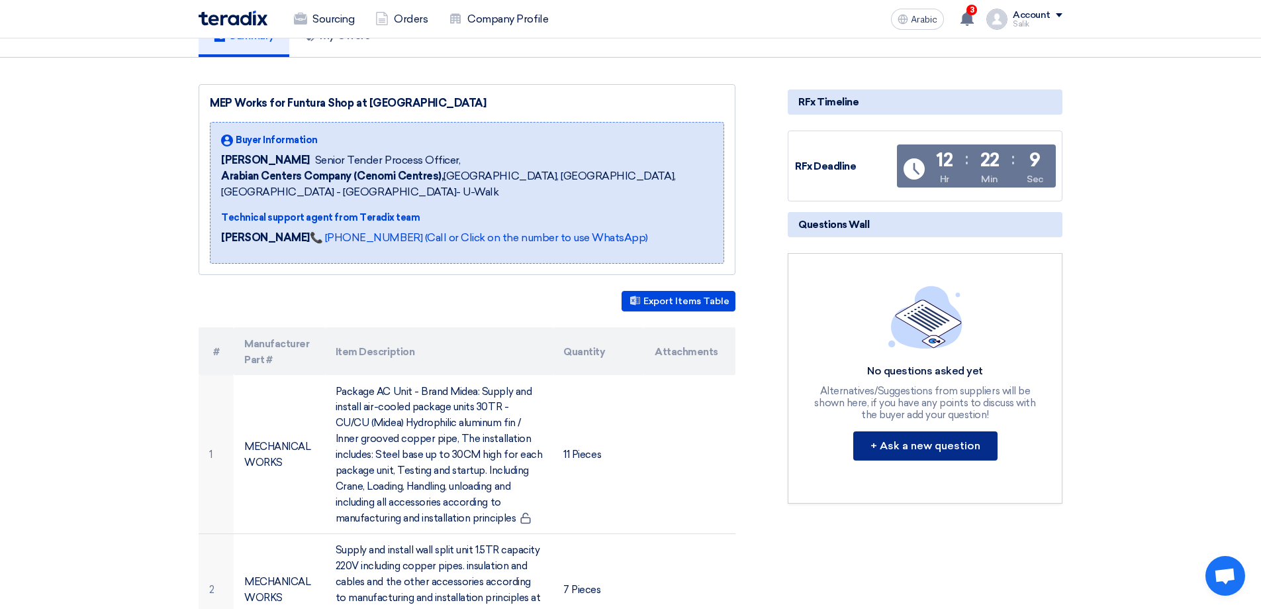
click at [887, 446] on font "+ Ask a new question" at bounding box center [926, 445] width 110 height 13
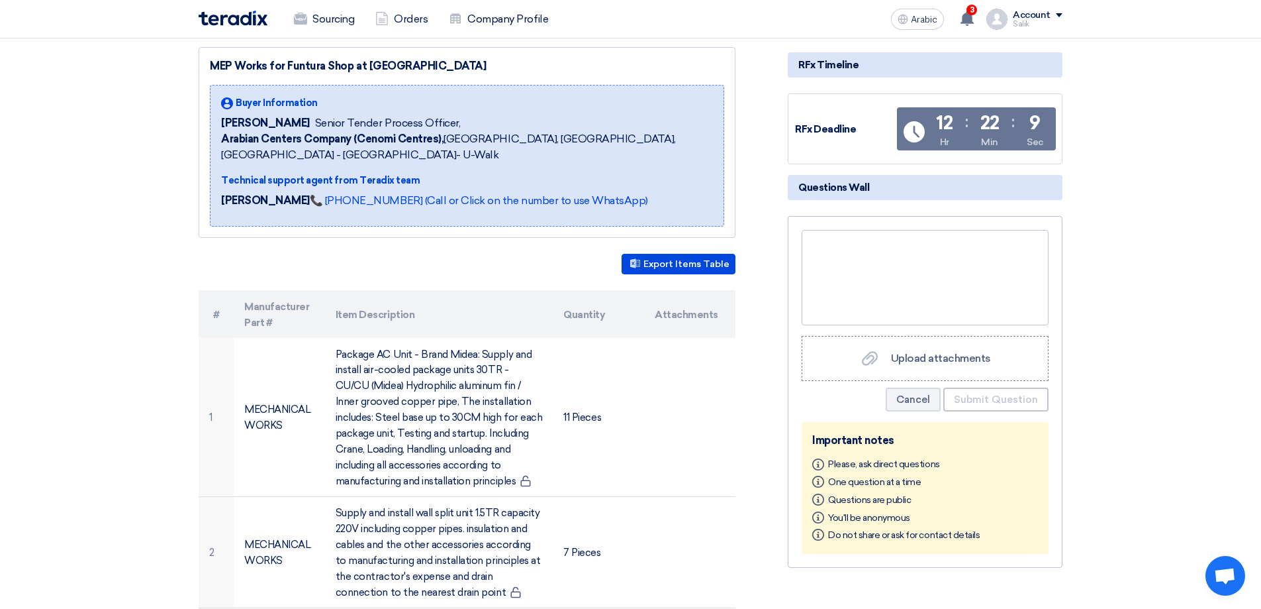
scroll to position [199, 0]
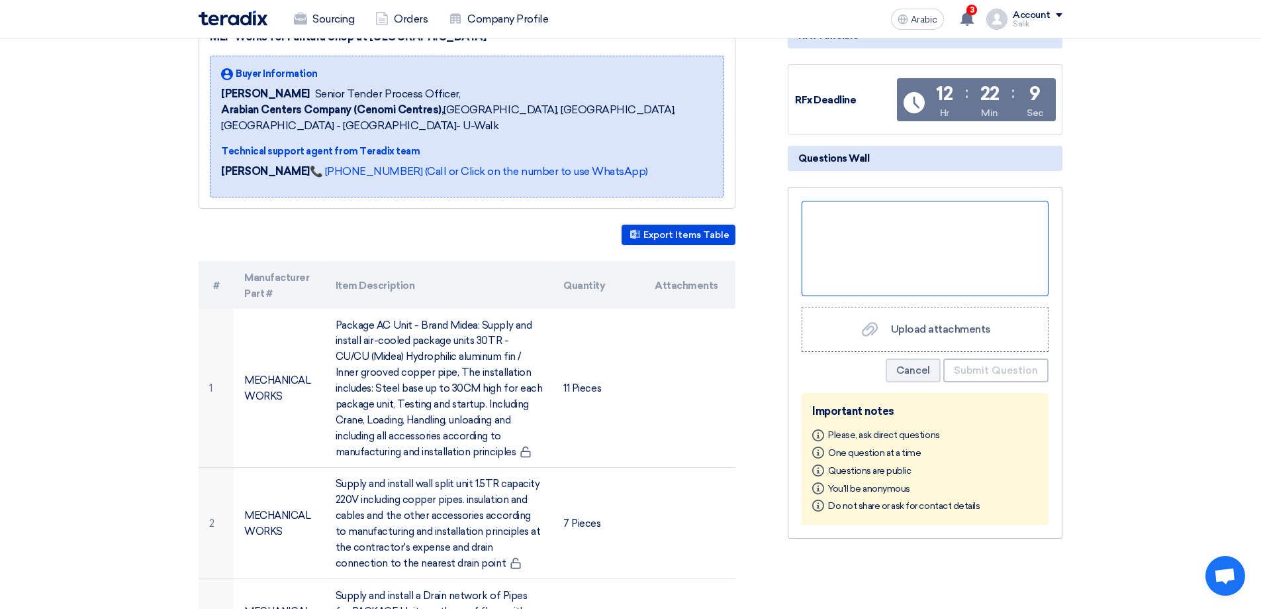
click at [852, 228] on div at bounding box center [925, 248] width 247 height 95
click at [925, 366] on font "Cancel" at bounding box center [914, 370] width 34 height 12
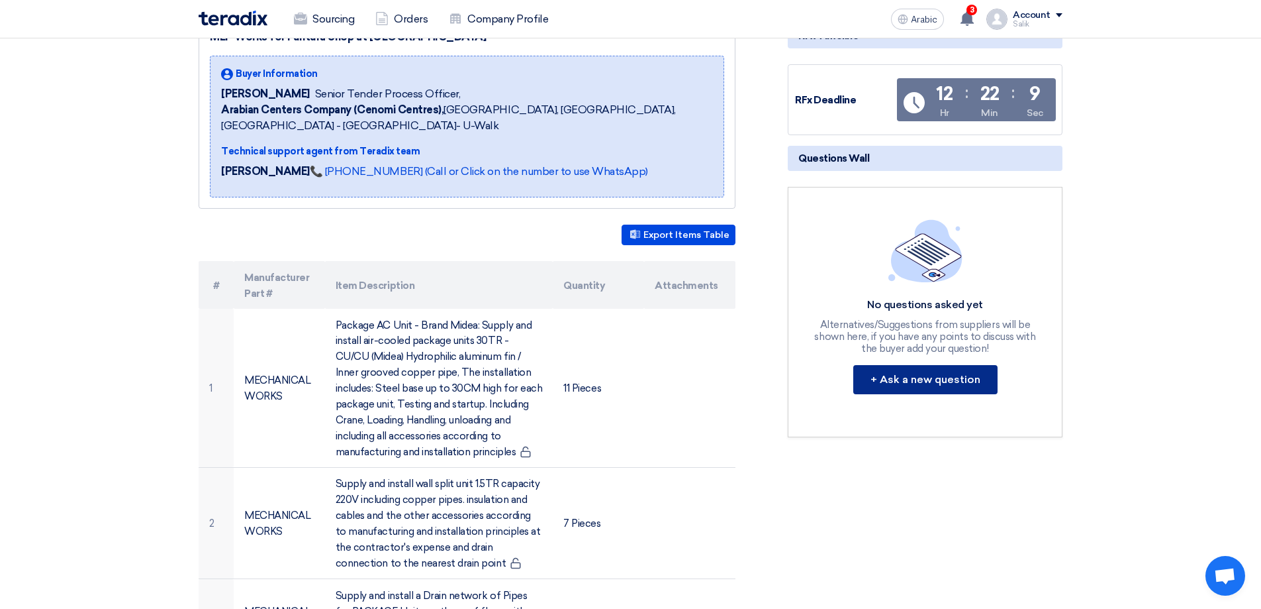
click at [930, 379] on font "+ Ask a new question" at bounding box center [926, 379] width 110 height 13
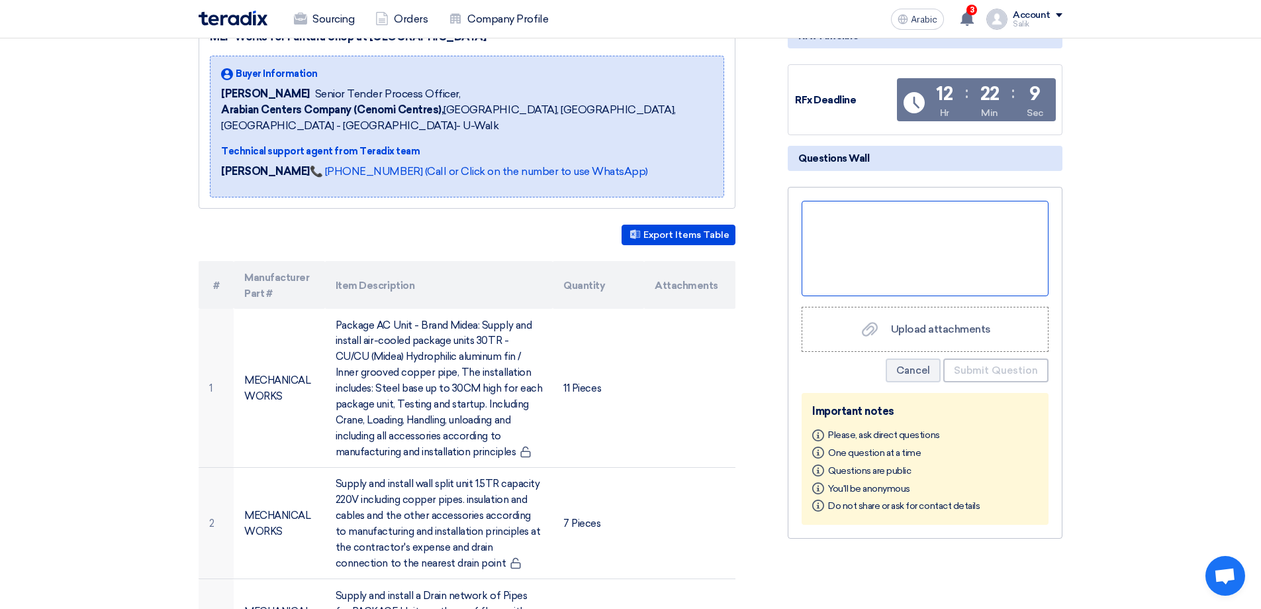
click at [868, 244] on div at bounding box center [925, 248] width 247 height 95
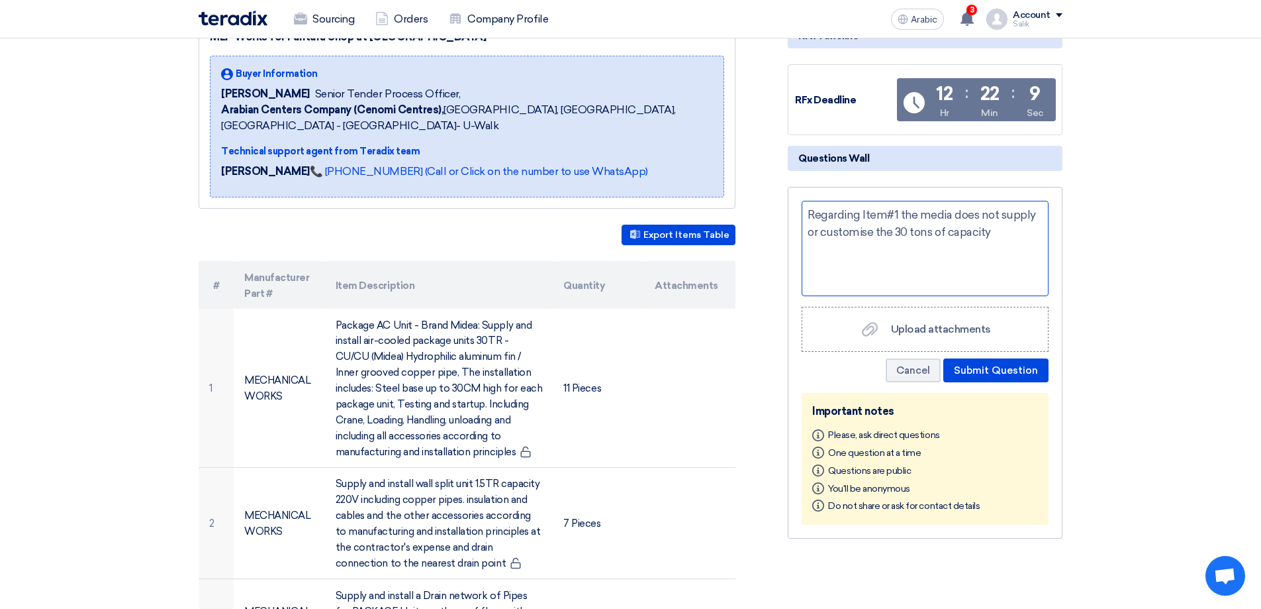
click at [856, 234] on div "Regarding Item#1 the media does not supply or customise the 30 tons of capacity" at bounding box center [925, 248] width 247 height 95
click at [1003, 234] on div "Regarding Item#1 the media does not supply or customize the 30 tons of capacity" at bounding box center [925, 248] width 247 height 95
click at [991, 275] on div "Regarding Item#1 the media does not supply or customize the 30 tons of capacity…" at bounding box center [925, 248] width 247 height 95
drag, startPoint x: 989, startPoint y: 274, endPoint x: 946, endPoint y: 285, distance: 45.0
click at [946, 285] on div "Regarding Item#1 the media does not supply or customize the 30 tons of capacity…" at bounding box center [925, 248] width 247 height 95
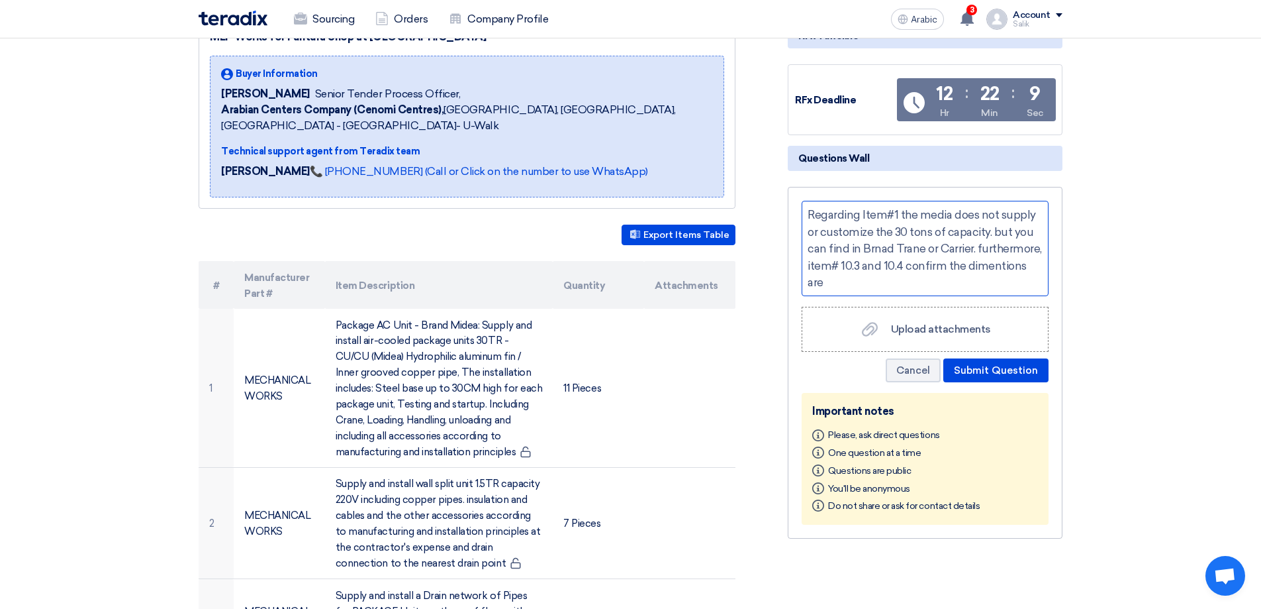
click at [971, 266] on div "Regarding Item#1 the media does not supply or customize the 30 tons of capacity…" at bounding box center [925, 248] width 247 height 95
click at [903, 285] on div "Regarding Item#1 the media does not supply or customize the 30 tons of capacity…" at bounding box center [925, 248] width 247 height 95
click at [989, 365] on font "Submit Question" at bounding box center [996, 370] width 84 height 12
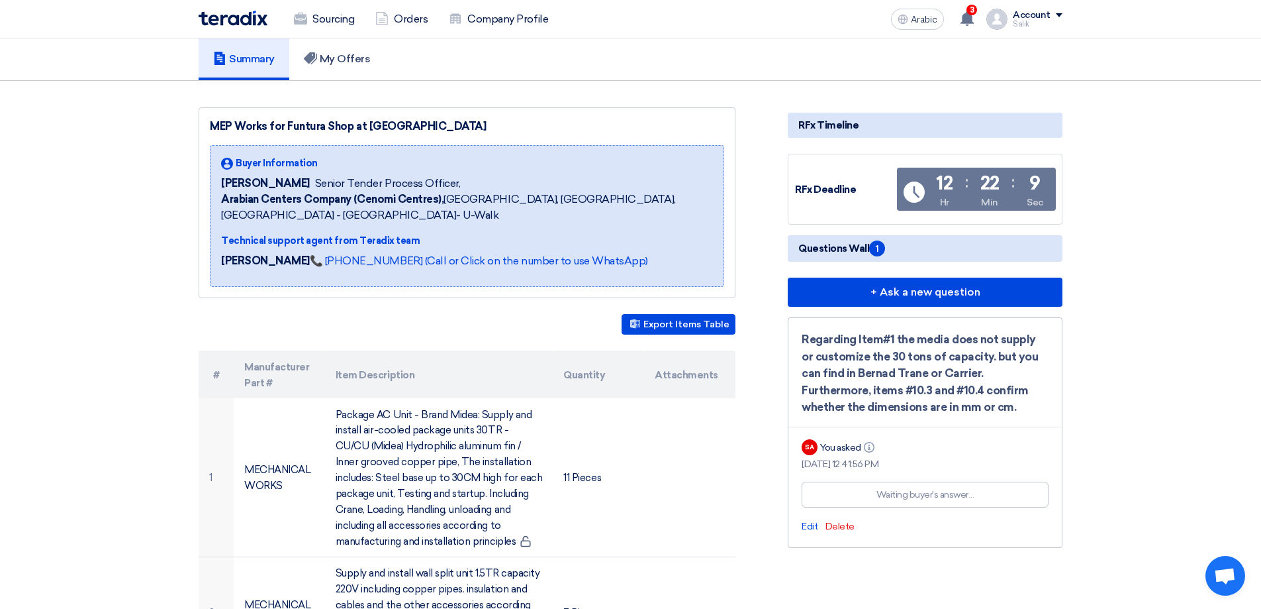
scroll to position [132, 0]
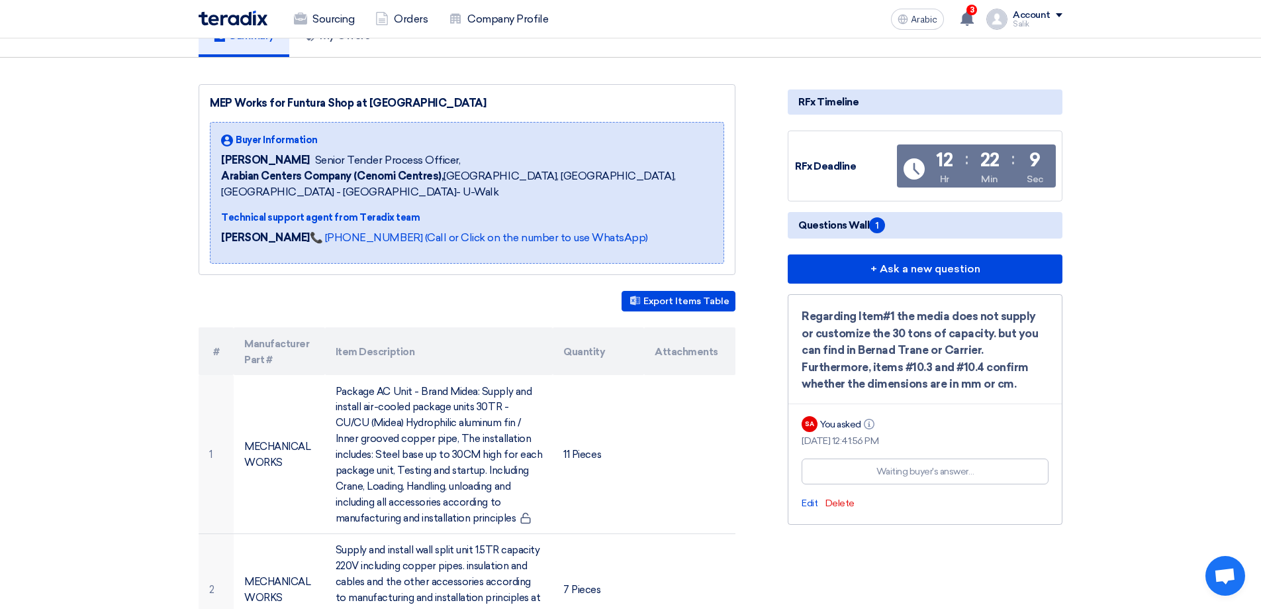
drag, startPoint x: 938, startPoint y: 162, endPoint x: 1071, endPoint y: 154, distance: 132.7
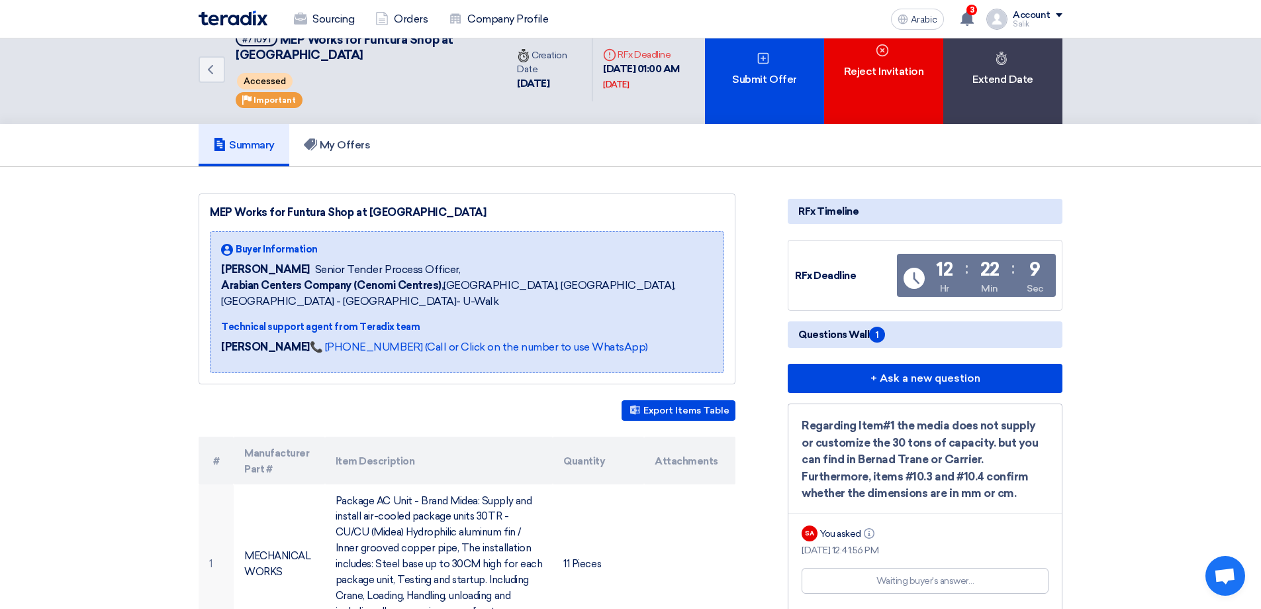
scroll to position [0, 0]
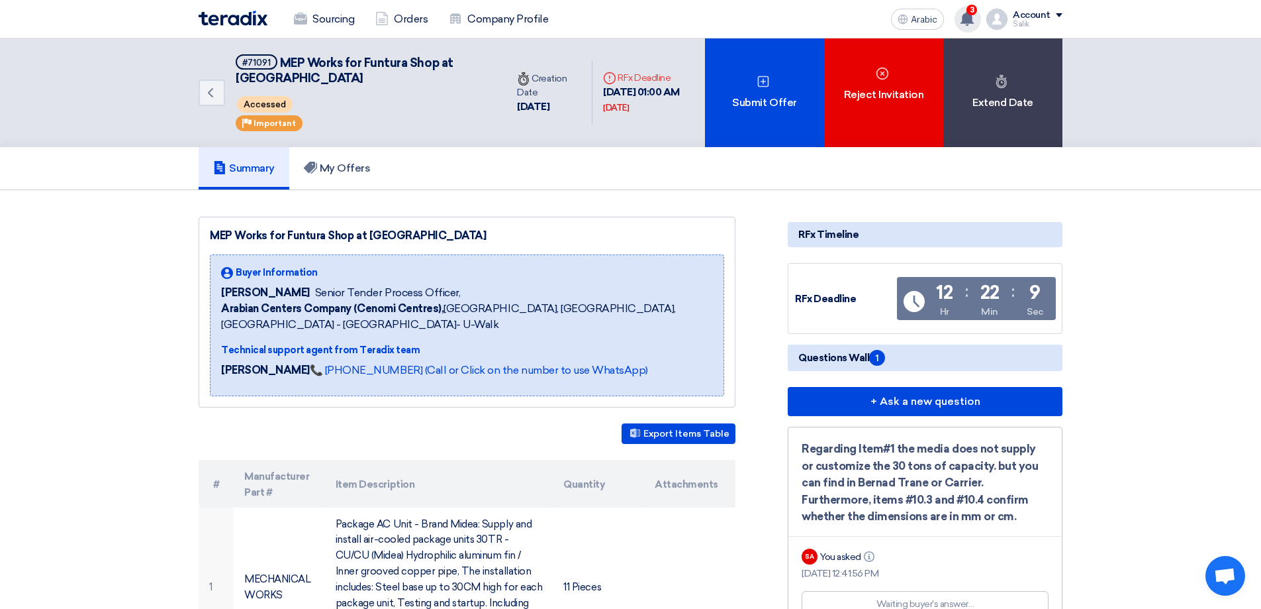
click at [967, 21] on use at bounding box center [967, 18] width 13 height 15
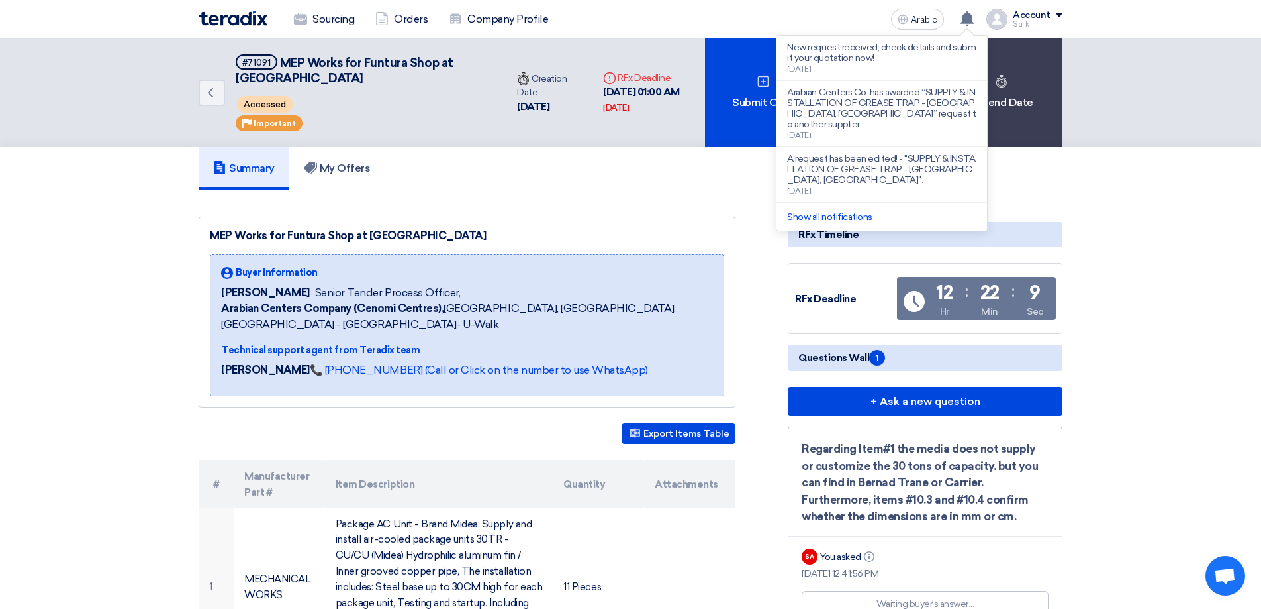
click at [1080, 174] on div "Summary My Offers" at bounding box center [630, 168] width 1261 height 43
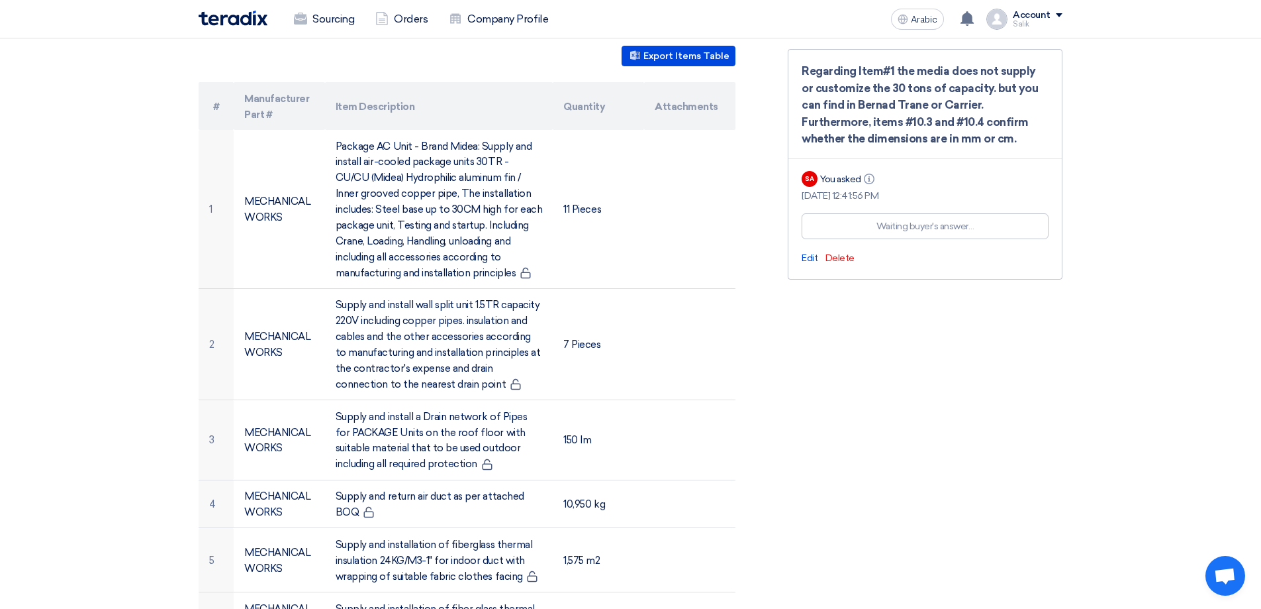
scroll to position [381, 0]
